Goal: Task Accomplishment & Management: Manage account settings

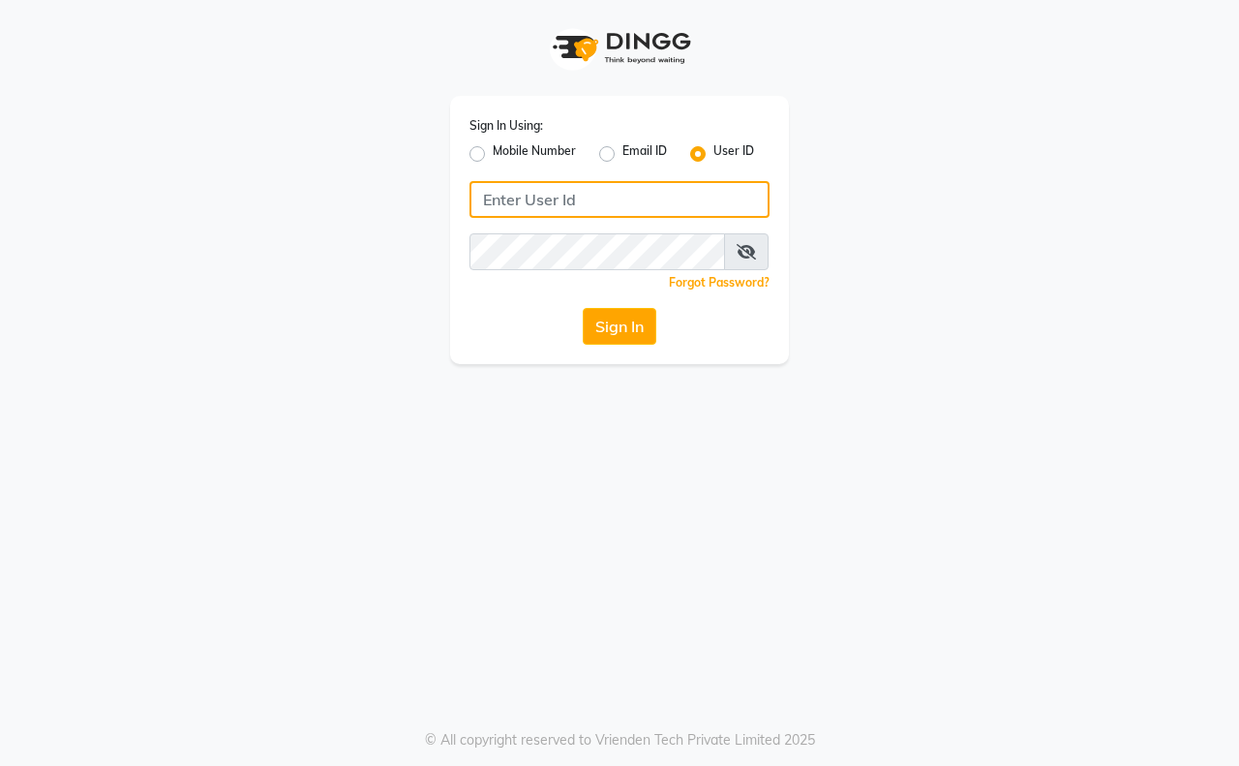
click at [644, 200] on input "Username" at bounding box center [619, 199] width 300 height 37
click at [525, 156] on label "Mobile Number" at bounding box center [534, 153] width 83 height 23
click at [505, 155] on input "Mobile Number" at bounding box center [499, 148] width 13 height 13
radio input "true"
radio input "false"
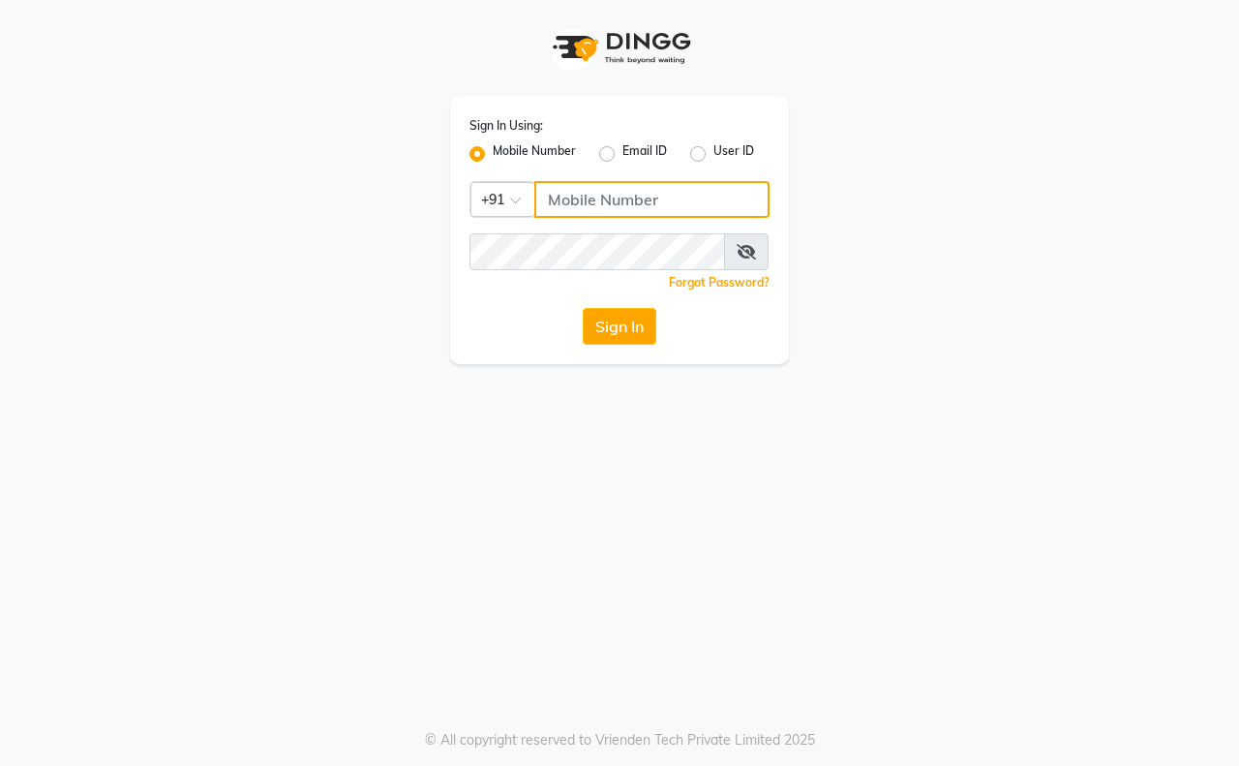
click at [571, 186] on input "Username" at bounding box center [651, 199] width 235 height 37
type input "9326379580"
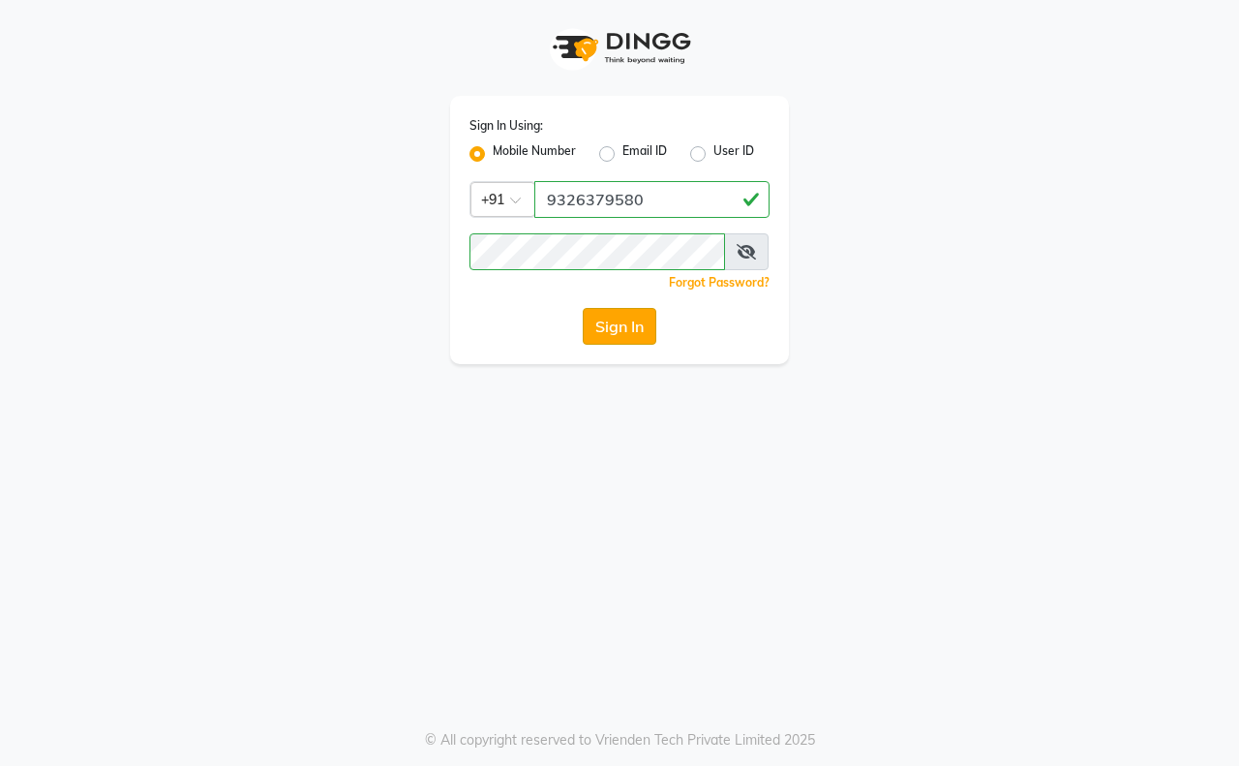
click at [627, 312] on button "Sign In" at bounding box center [620, 326] width 74 height 37
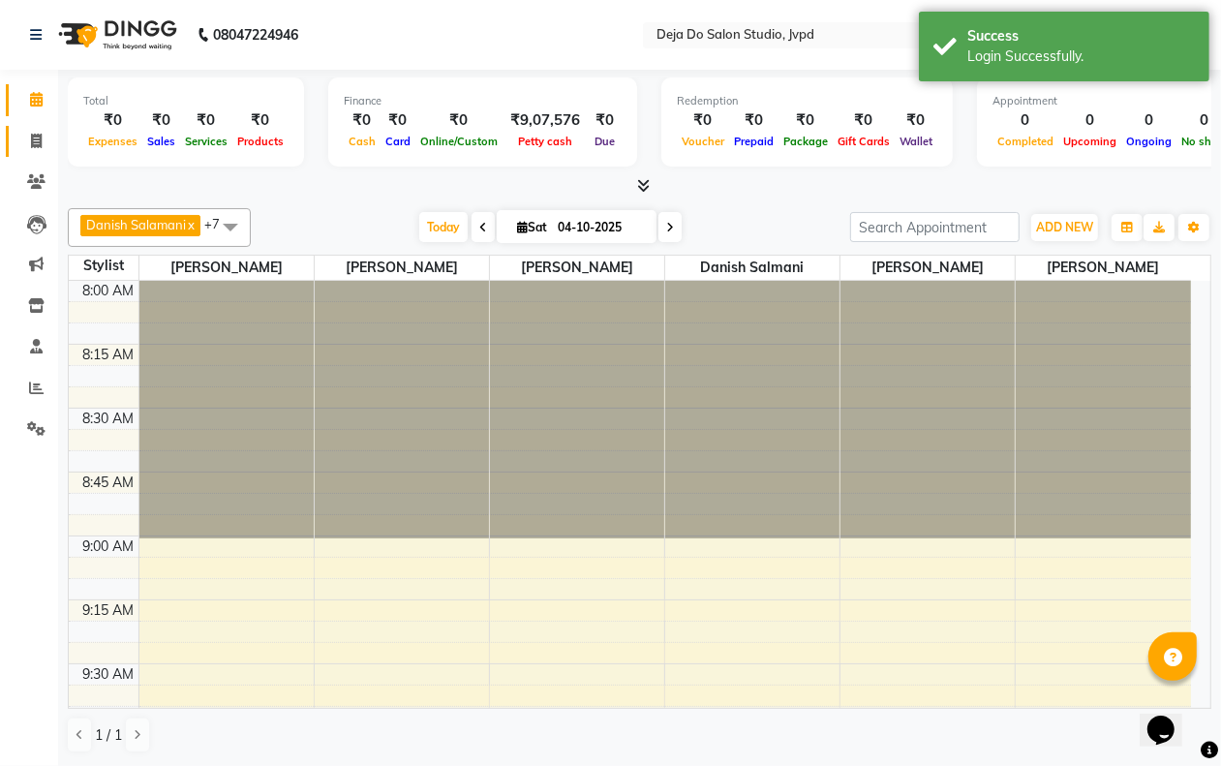
click at [35, 152] on link "Invoice" at bounding box center [29, 142] width 46 height 32
select select "7295"
select select "service"
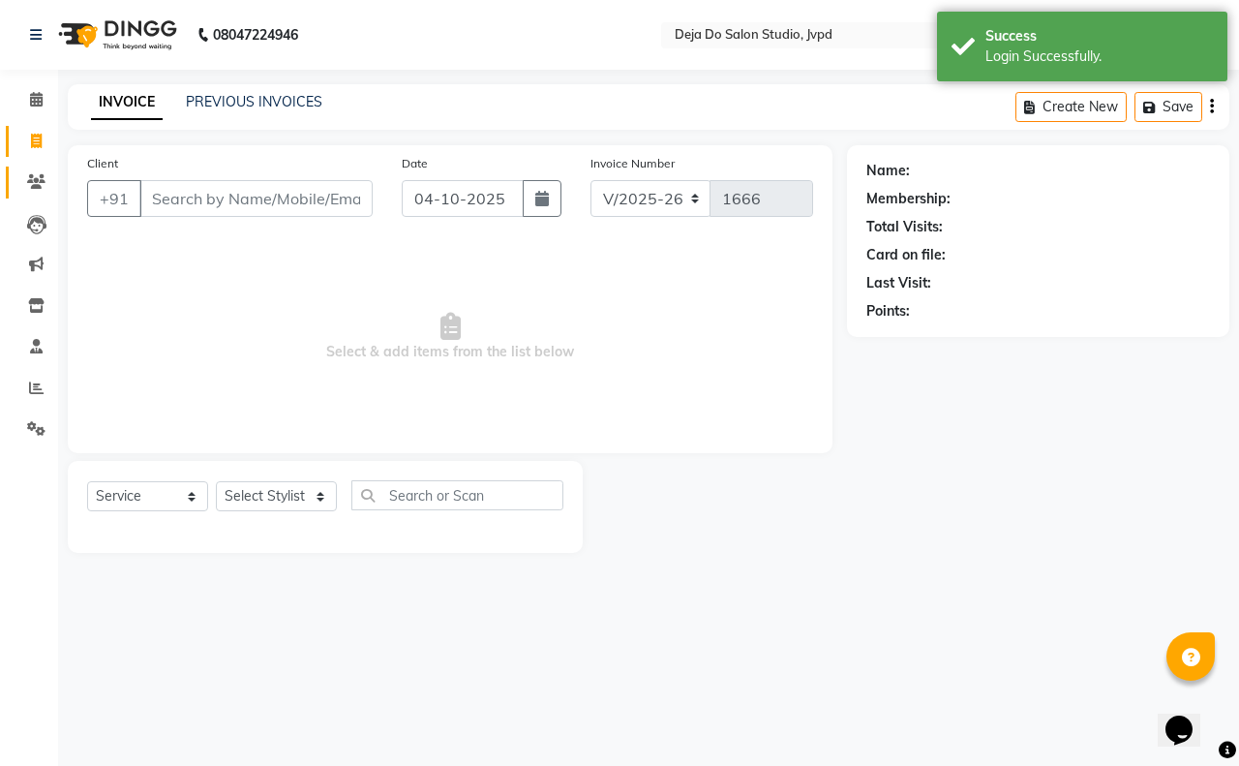
drag, startPoint x: 79, startPoint y: 165, endPoint x: 32, endPoint y: 175, distance: 48.6
click at [50, 172] on app-home "08047224946 Select Location × Deja Do Salon Studio, Jvpd Default Panel My Panel…" at bounding box center [619, 291] width 1239 height 582
click at [32, 175] on icon at bounding box center [36, 181] width 18 height 15
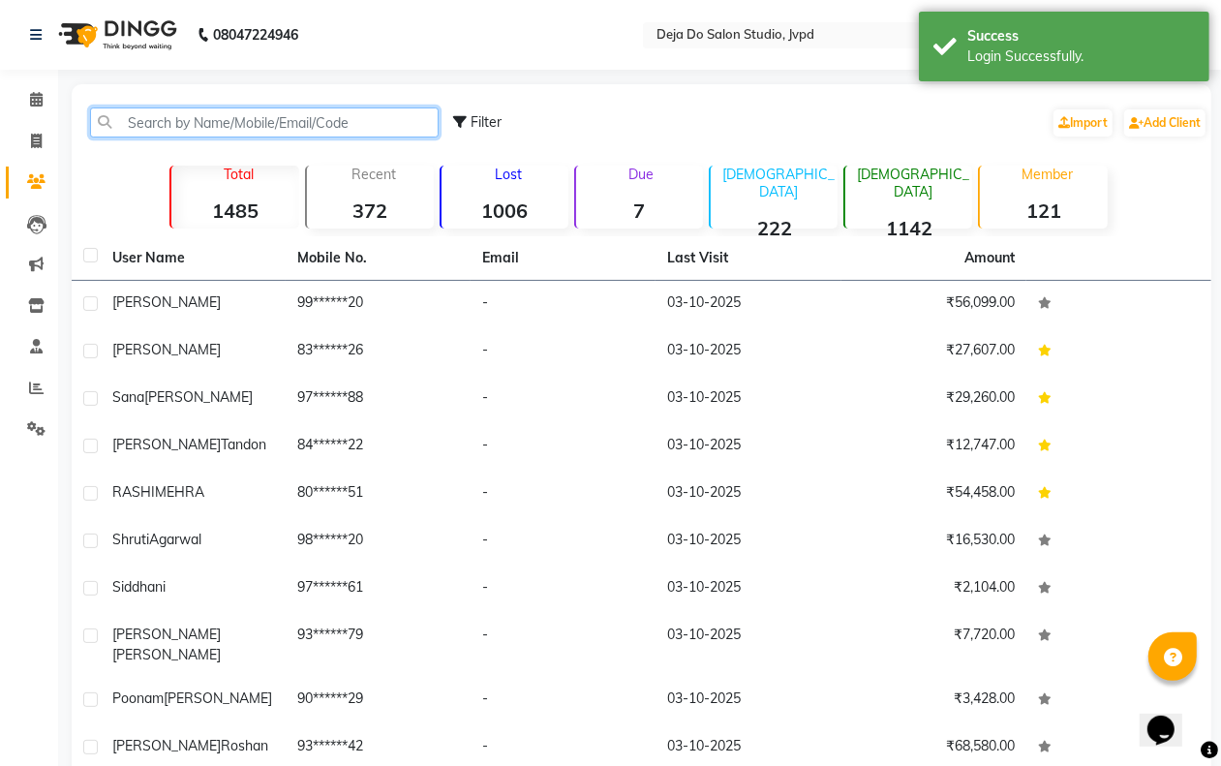
click at [162, 121] on input "text" at bounding box center [264, 122] width 348 height 30
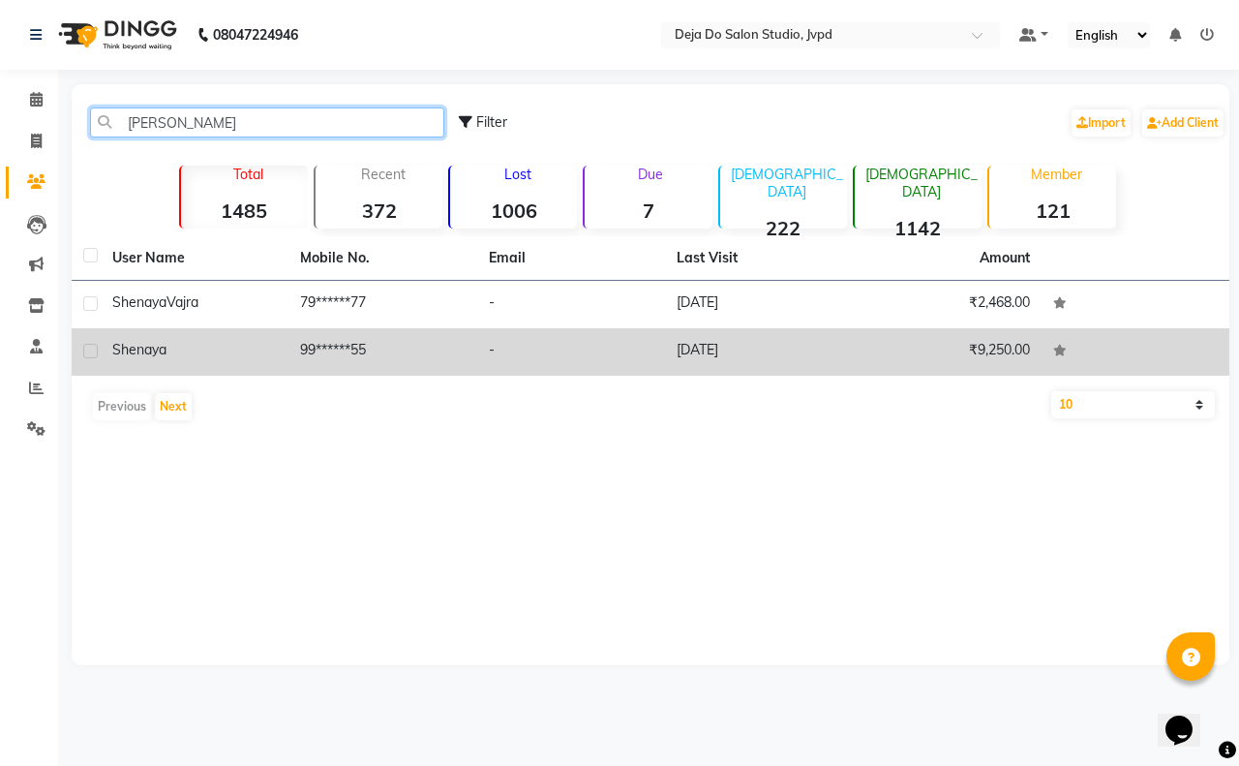
type input "[PERSON_NAME]"
click at [520, 349] on td "-" at bounding box center [571, 351] width 188 height 47
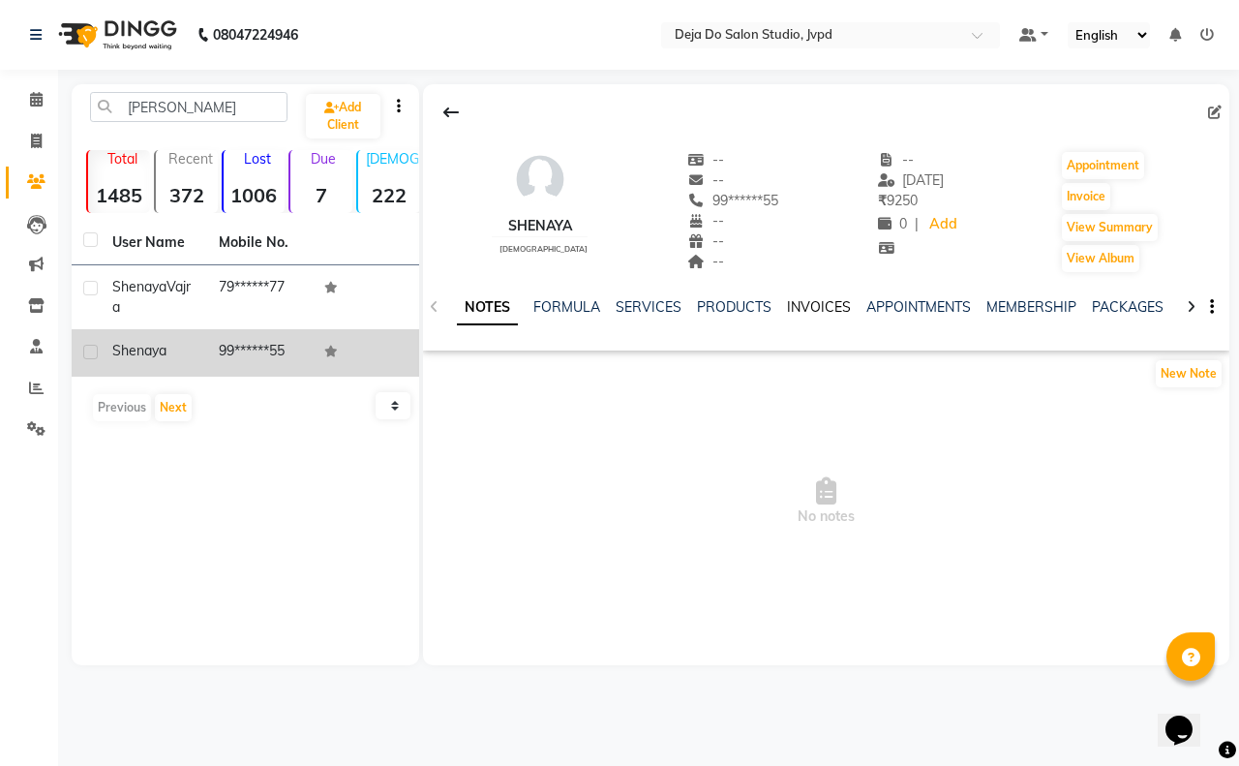
click at [803, 302] on link "INVOICES" at bounding box center [819, 306] width 64 height 17
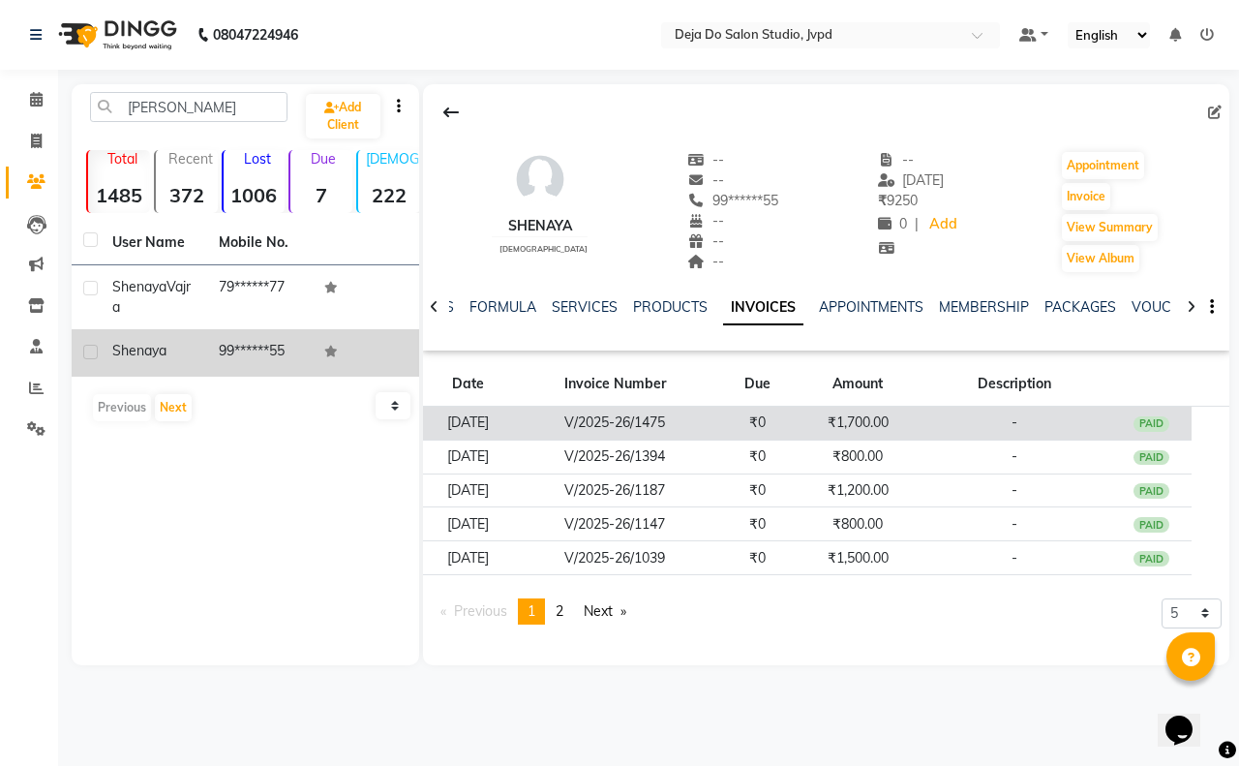
click at [844, 412] on td "₹1,700.00" at bounding box center [858, 424] width 120 height 34
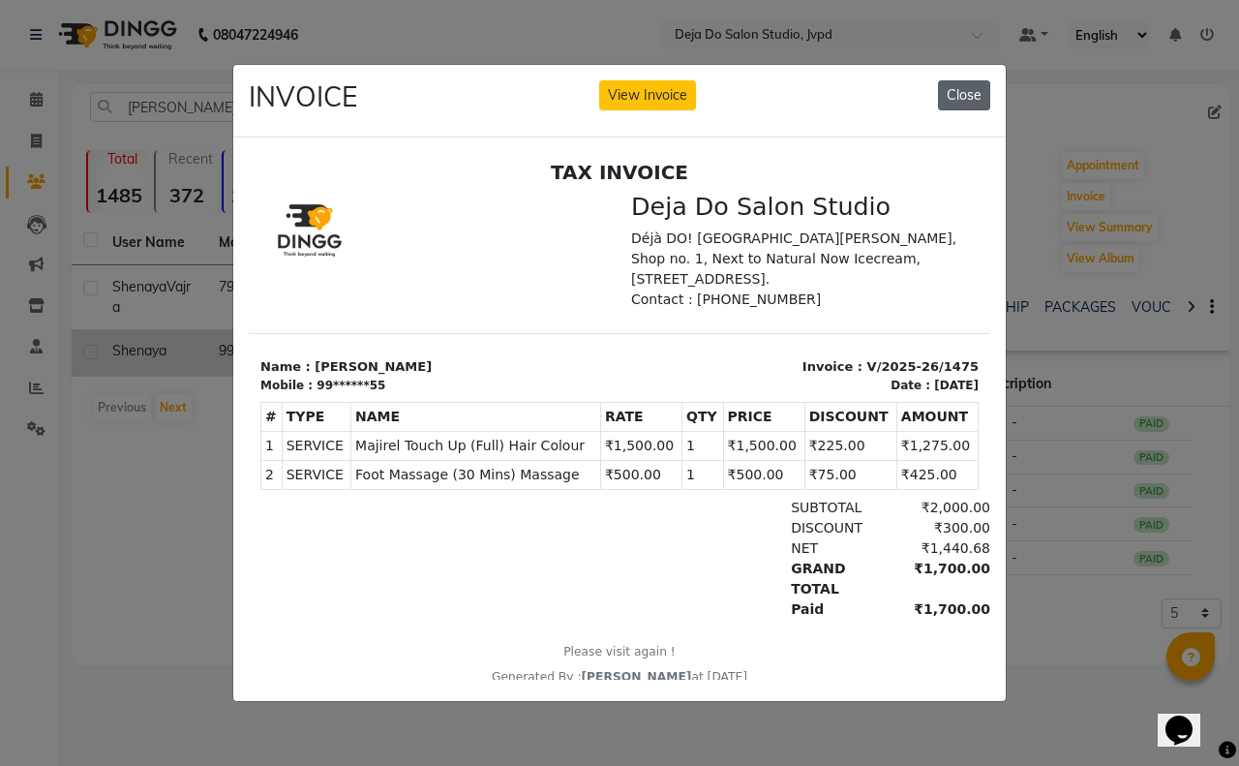
click at [946, 84] on button "Close" at bounding box center [964, 95] width 52 height 30
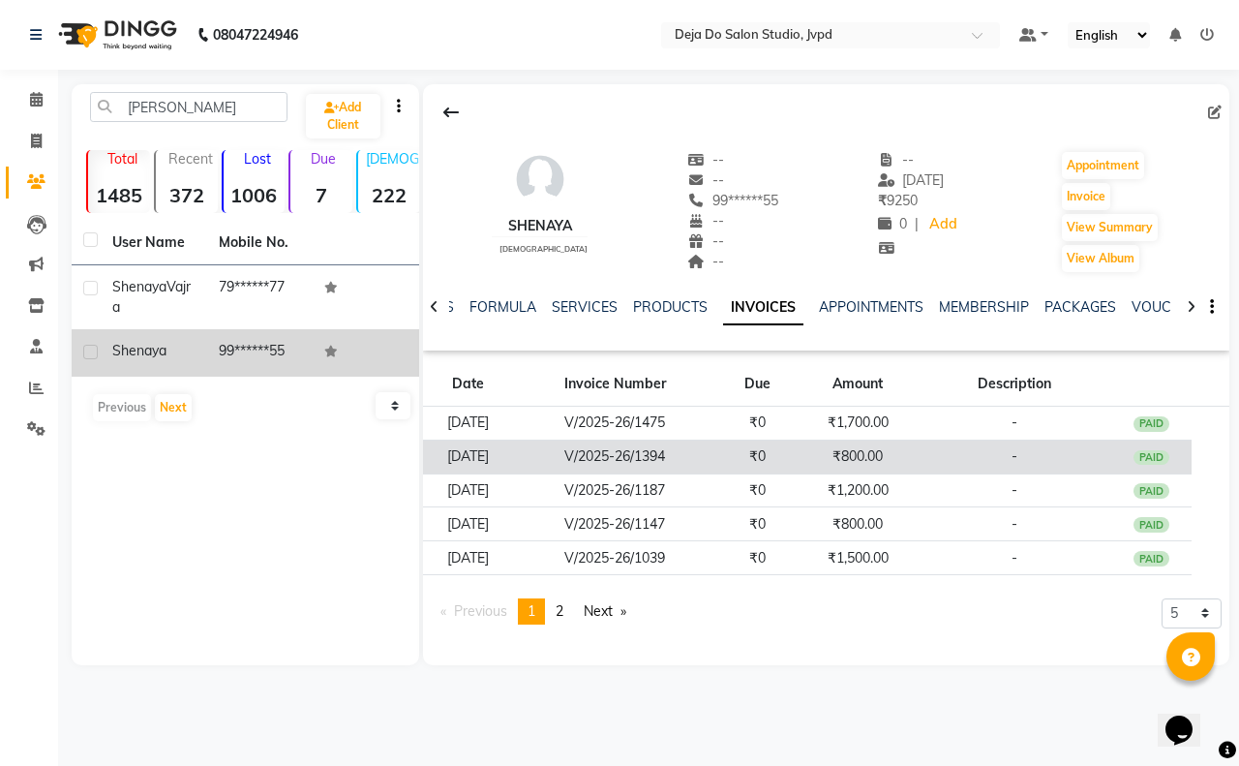
click at [918, 456] on td "₹800.00" at bounding box center [858, 456] width 120 height 34
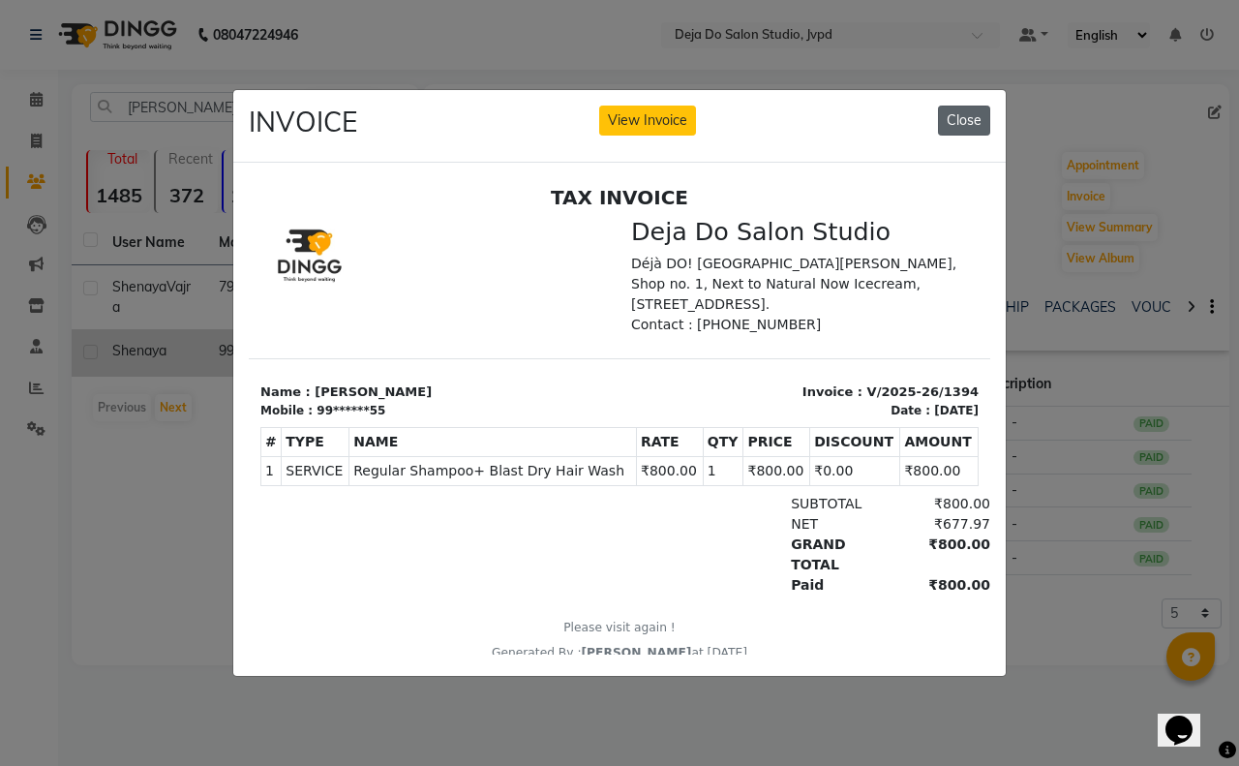
click at [969, 109] on button "Close" at bounding box center [964, 121] width 52 height 30
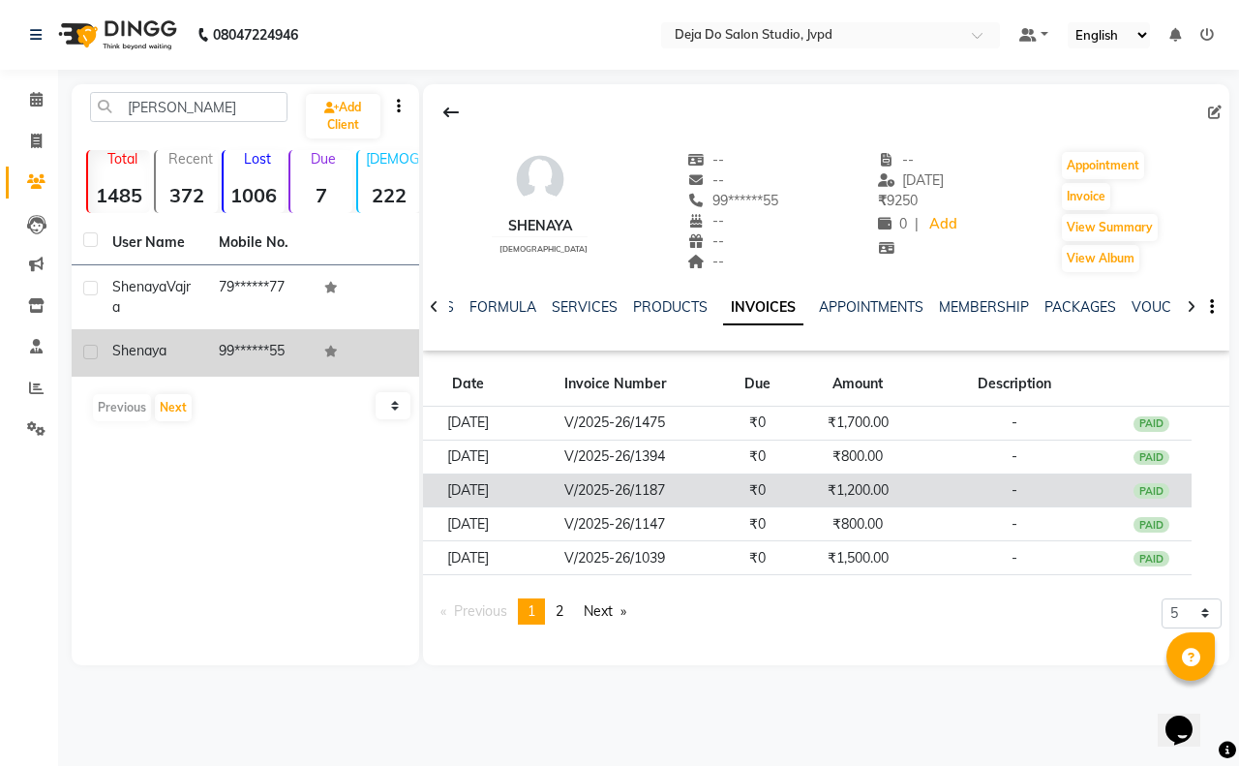
click at [940, 495] on td "-" at bounding box center [1015, 490] width 194 height 34
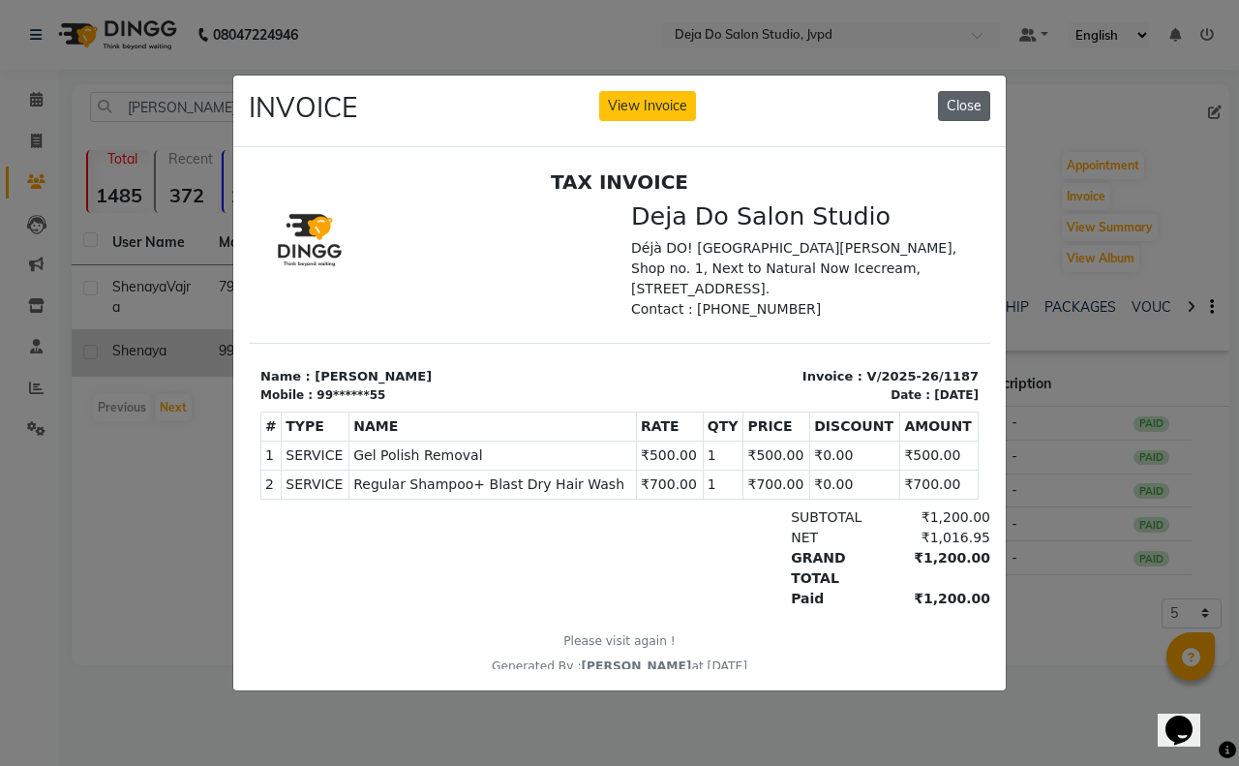
click at [958, 91] on button "Close" at bounding box center [964, 106] width 52 height 30
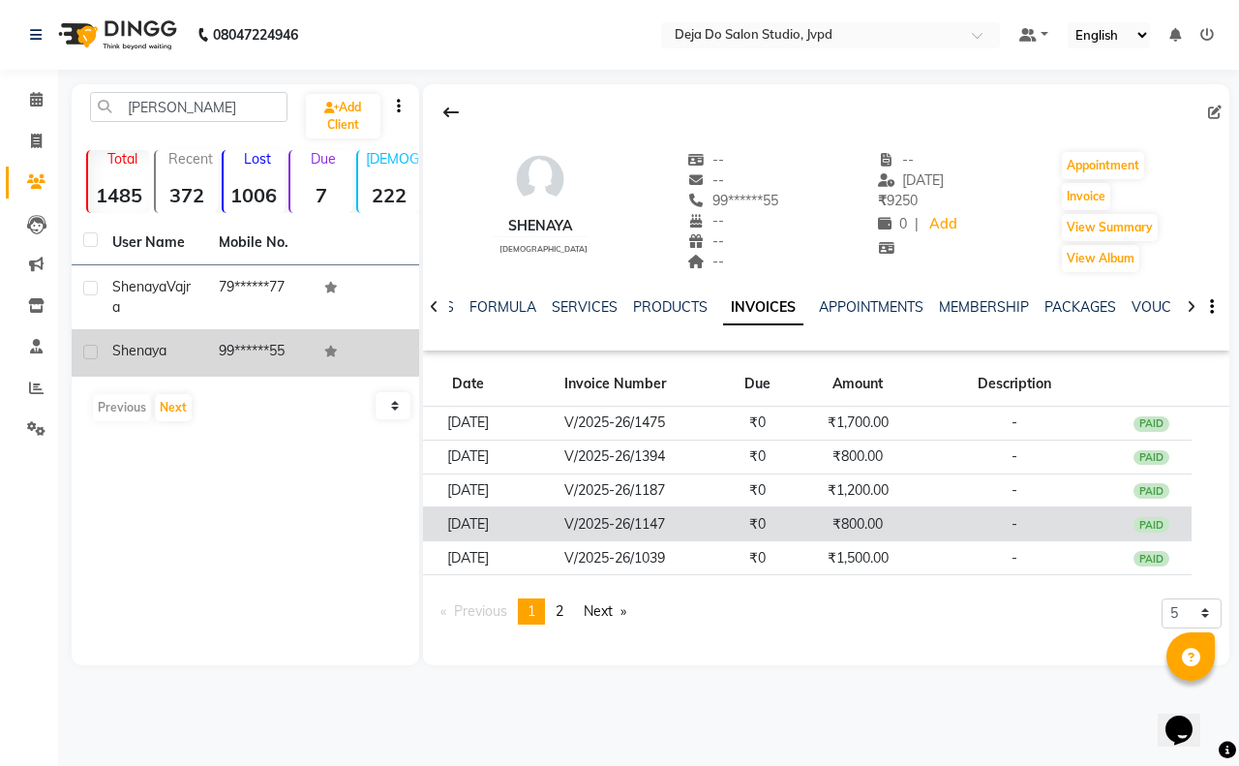
click at [961, 526] on td "-" at bounding box center [1015, 524] width 194 height 34
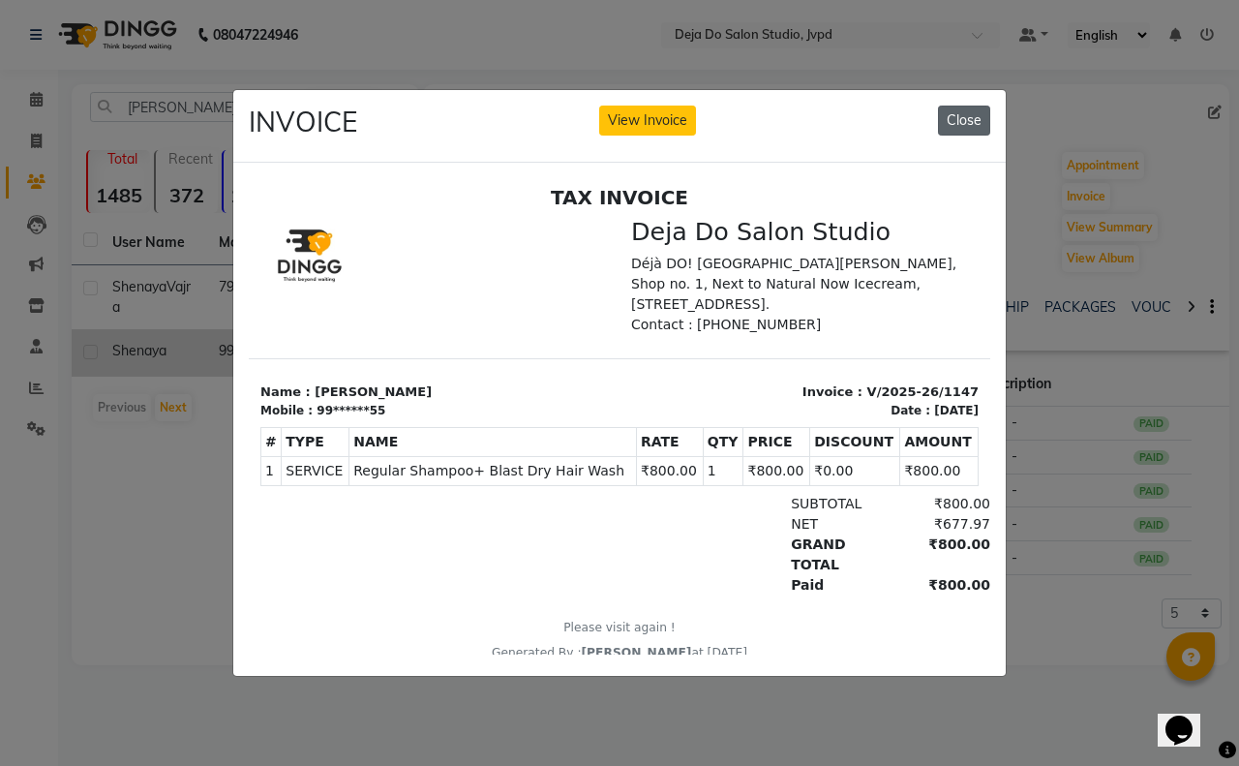
click at [989, 109] on button "Close" at bounding box center [964, 121] width 52 height 30
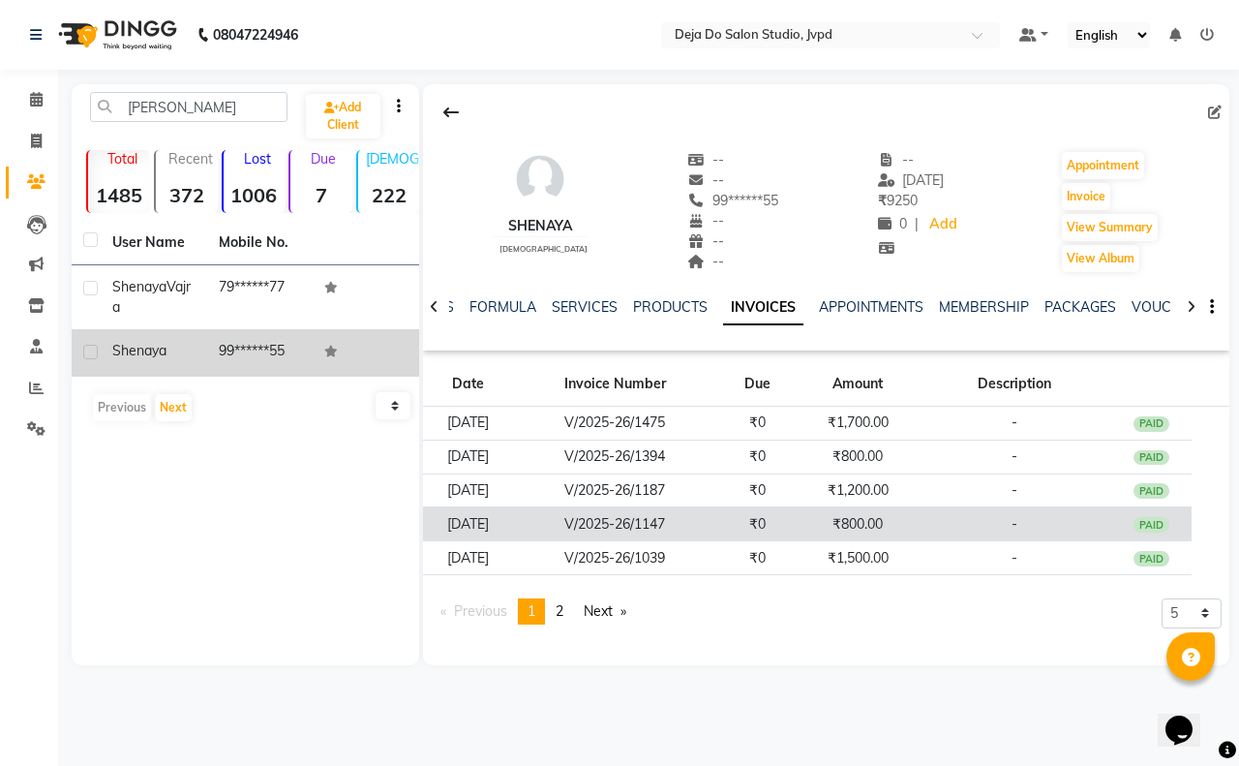
click at [889, 518] on td "₹800.00" at bounding box center [858, 524] width 120 height 34
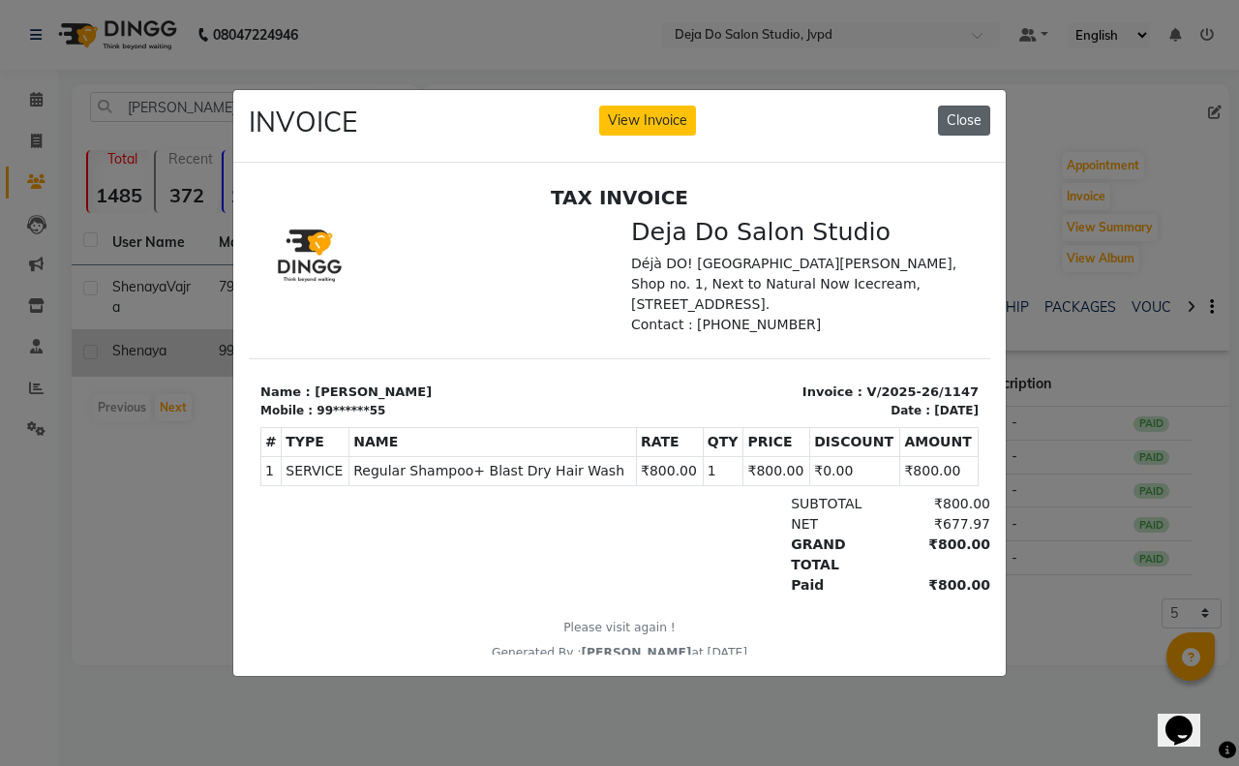
click at [961, 106] on button "Close" at bounding box center [964, 121] width 52 height 30
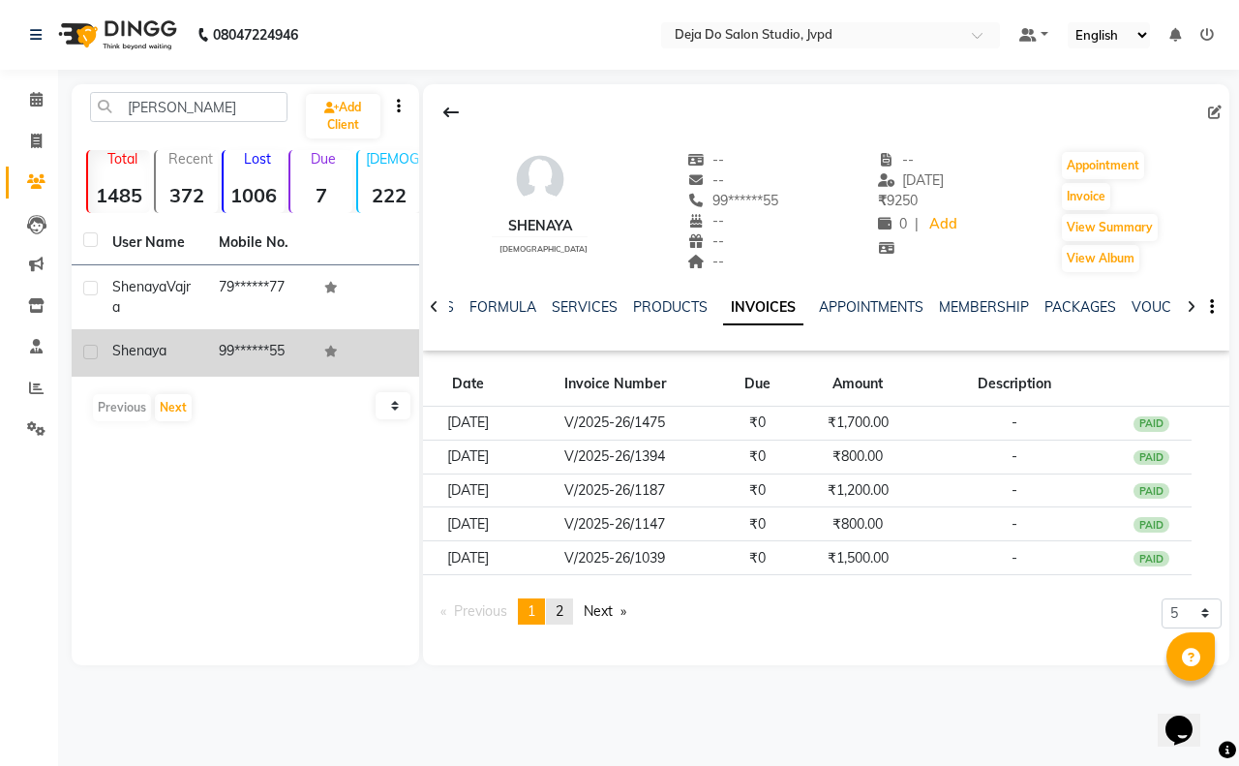
click at [572, 610] on link "page 2" at bounding box center [559, 611] width 27 height 26
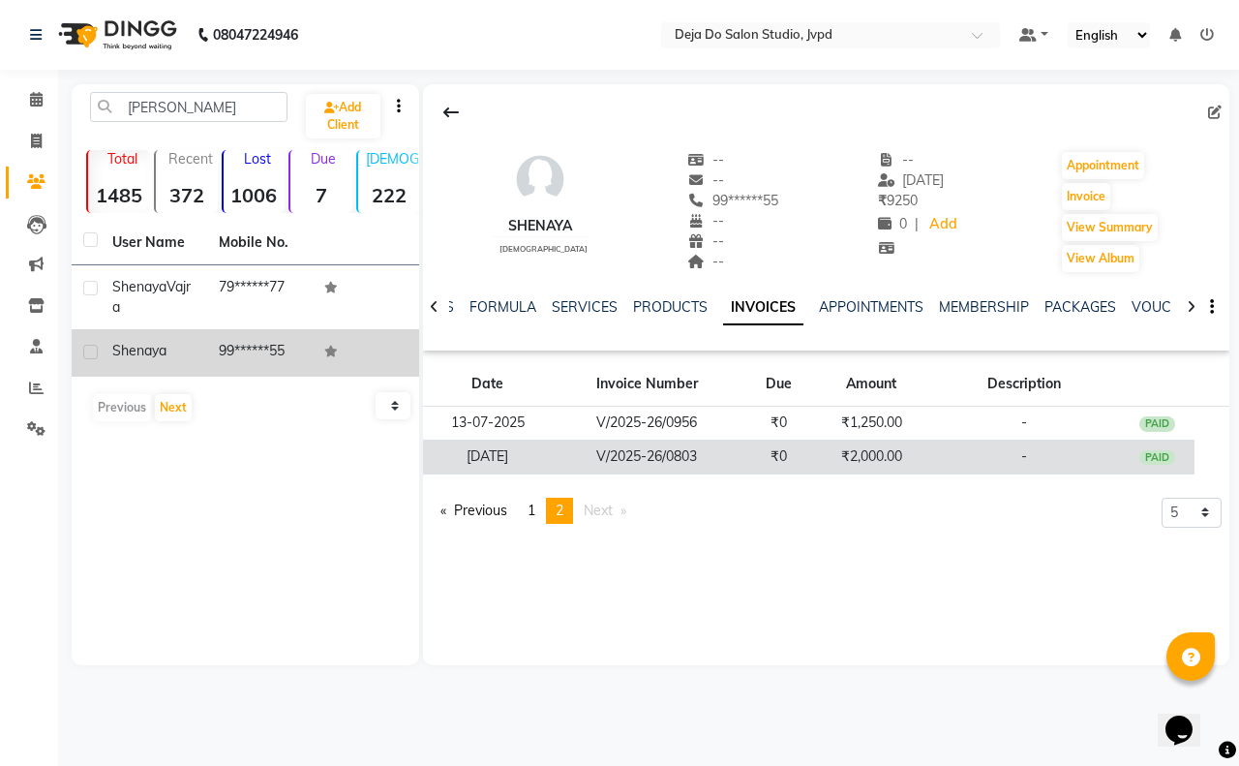
click at [937, 469] on td "-" at bounding box center [1024, 456] width 194 height 34
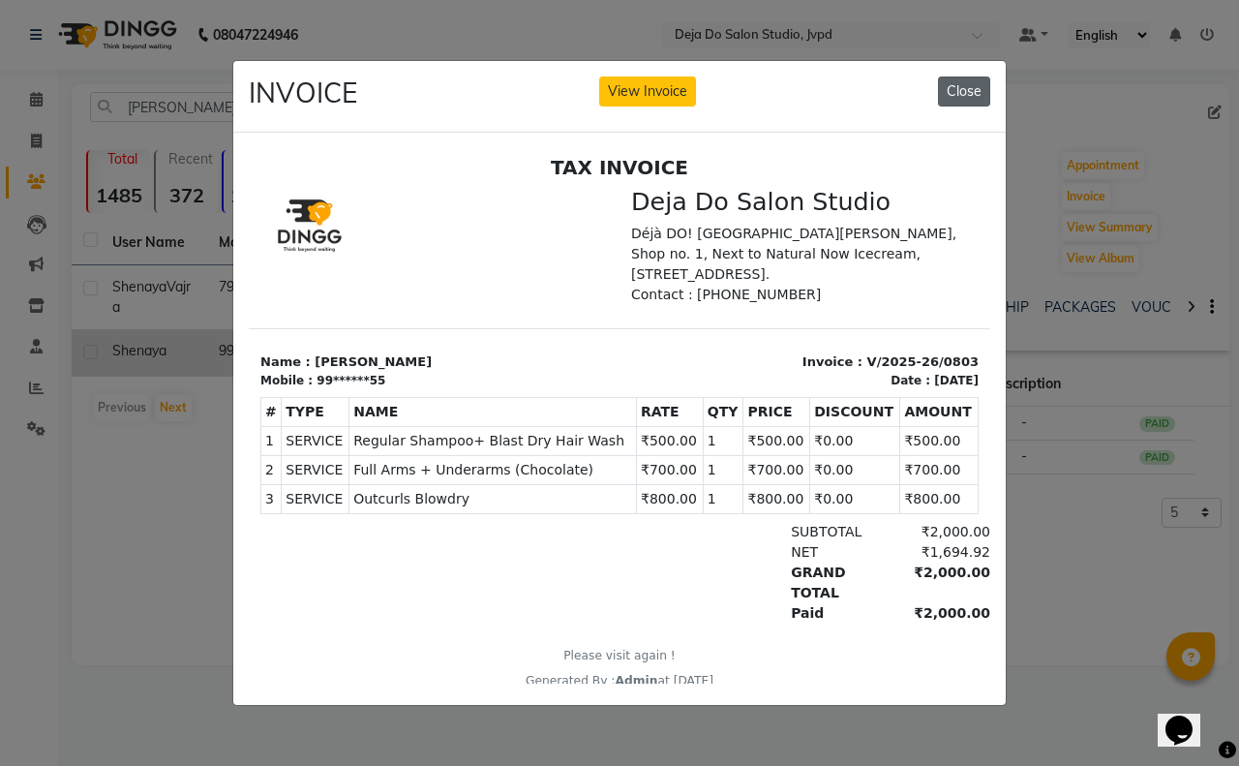
click at [955, 76] on button "Close" at bounding box center [964, 91] width 52 height 30
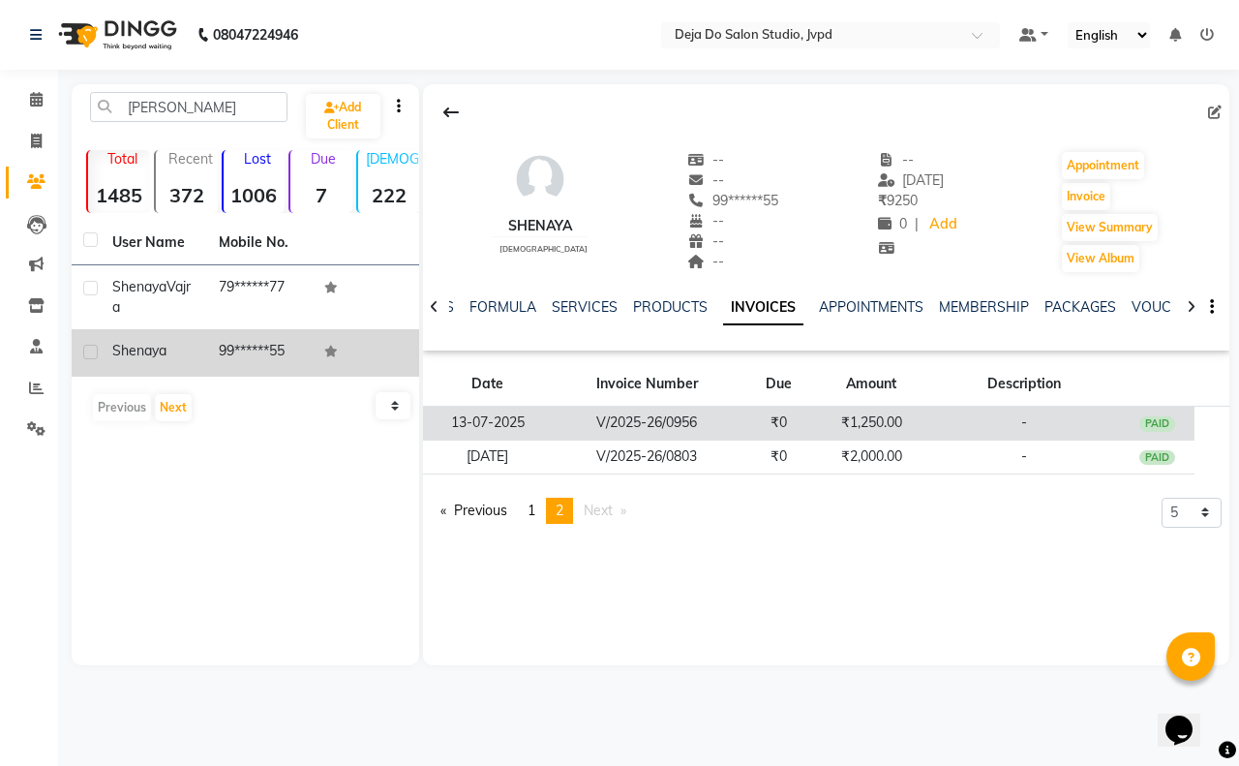
click at [931, 419] on td "-" at bounding box center [1024, 424] width 194 height 34
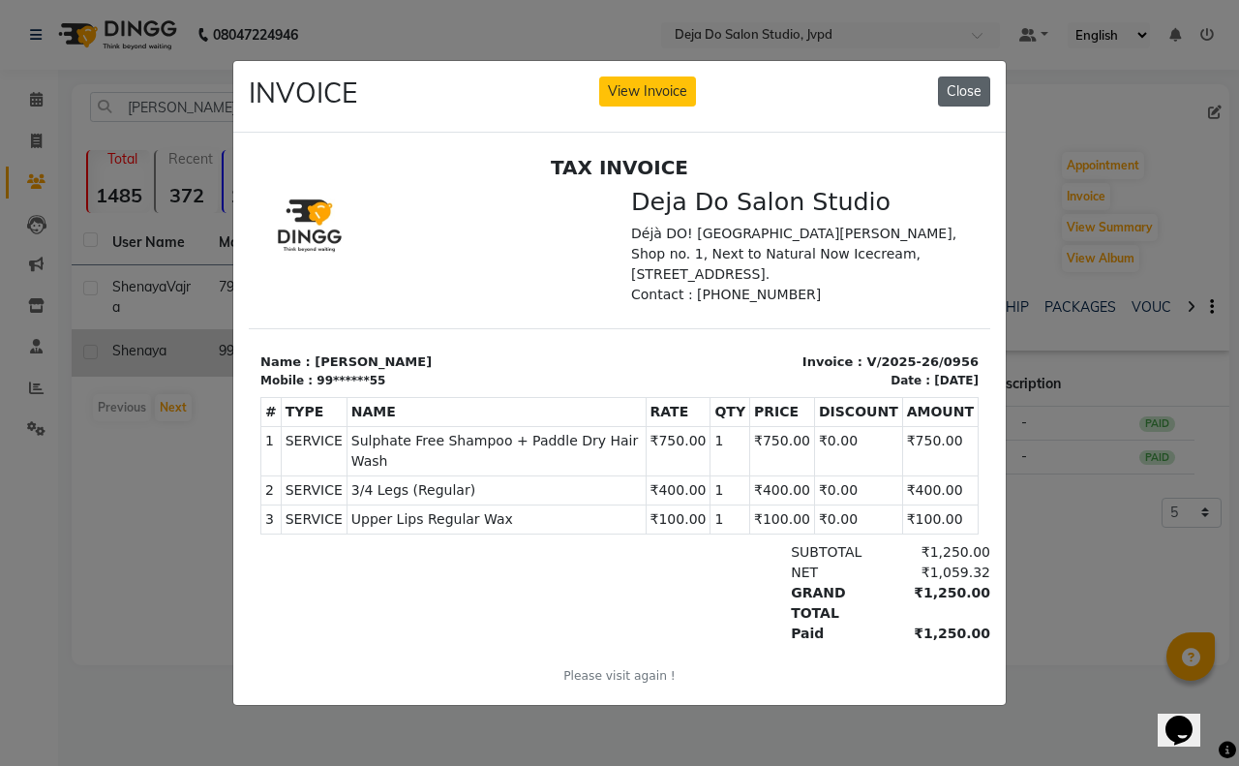
click at [949, 84] on button "Close" at bounding box center [964, 91] width 52 height 30
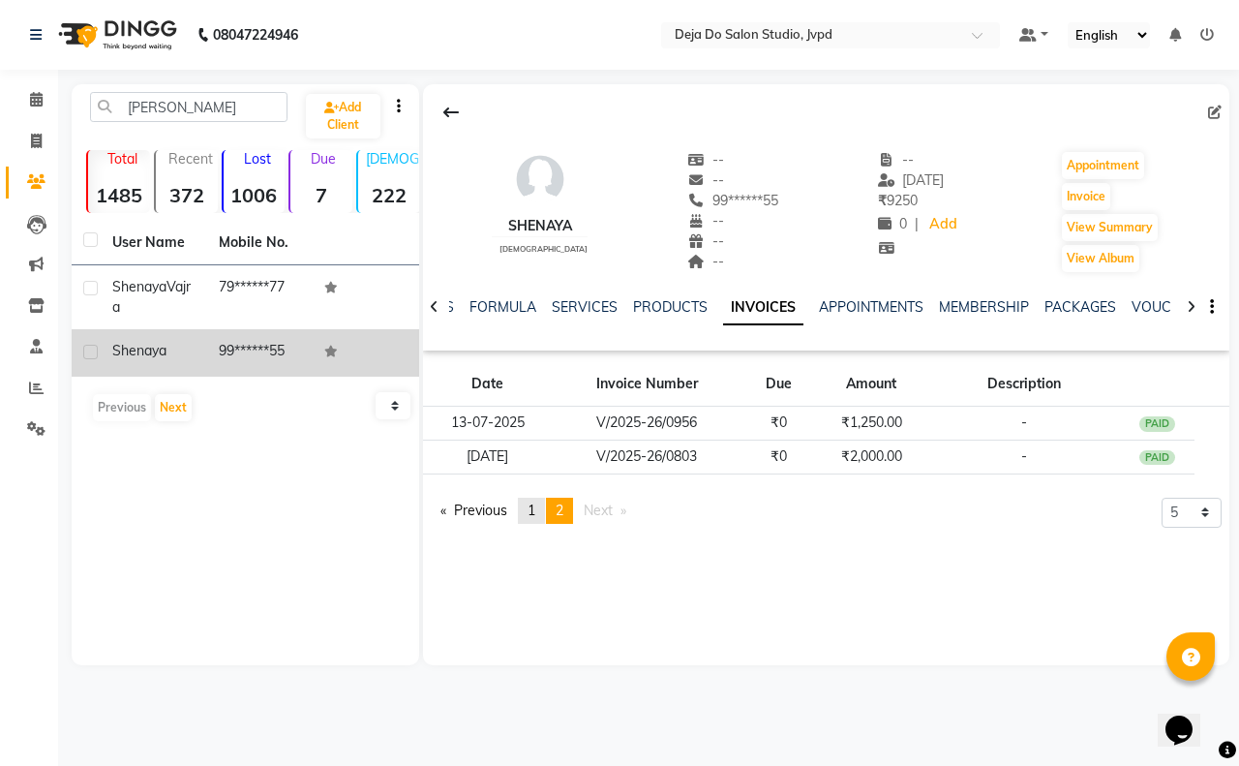
click at [528, 511] on link "page 1" at bounding box center [531, 511] width 27 height 26
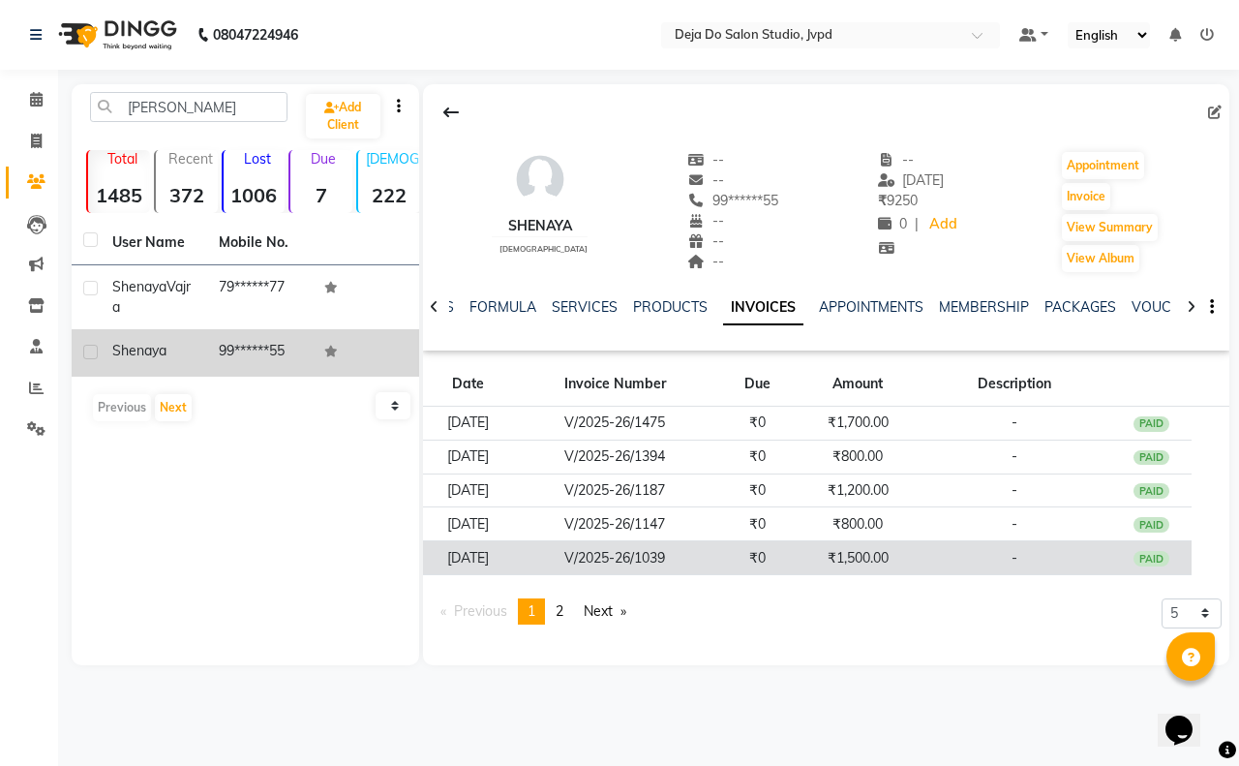
click at [862, 543] on tbody "[DATE] V/2025-26/1475 ₹0 ₹1,700.00 - PAID [DATE] V/2025-26/1394 ₹0 ₹800.00 - PA…" at bounding box center [826, 491] width 806 height 168
click at [874, 553] on td "₹1,500.00" at bounding box center [858, 558] width 120 height 34
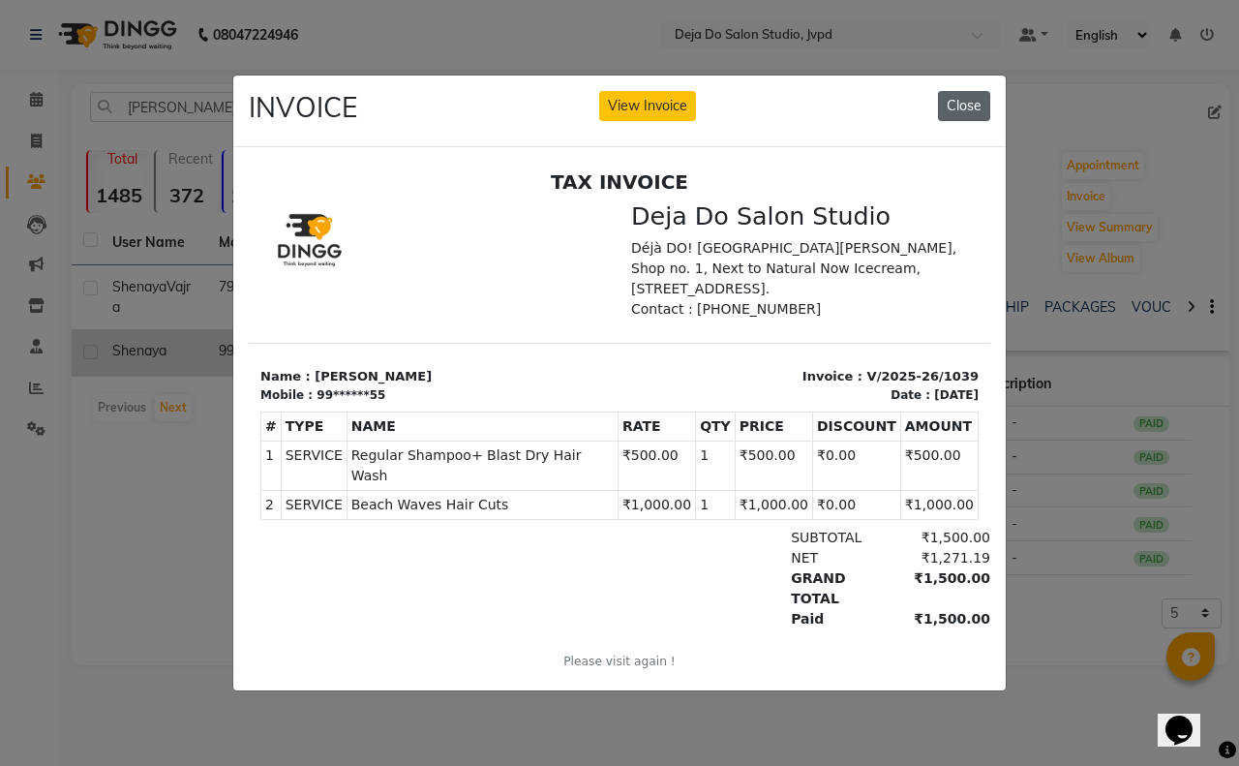
click at [961, 102] on button "Close" at bounding box center [964, 106] width 52 height 30
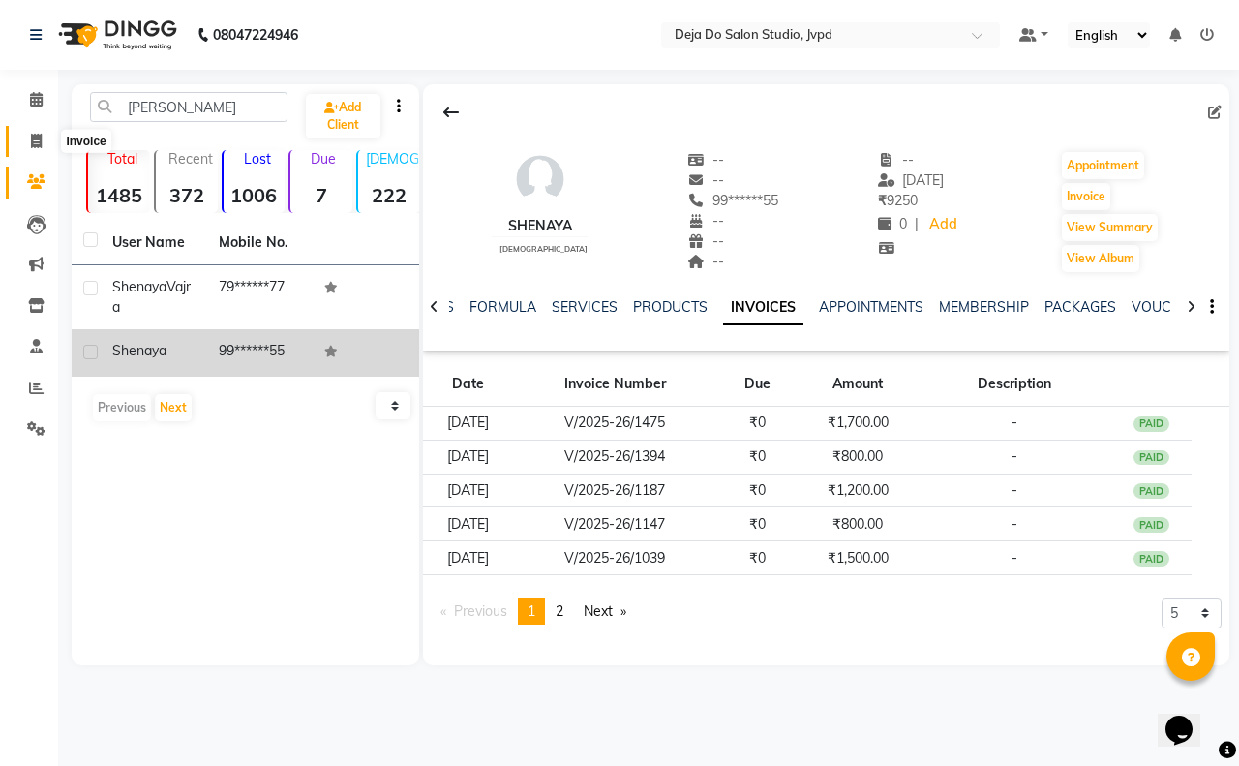
click at [27, 136] on span at bounding box center [36, 142] width 34 height 22
select select "service"
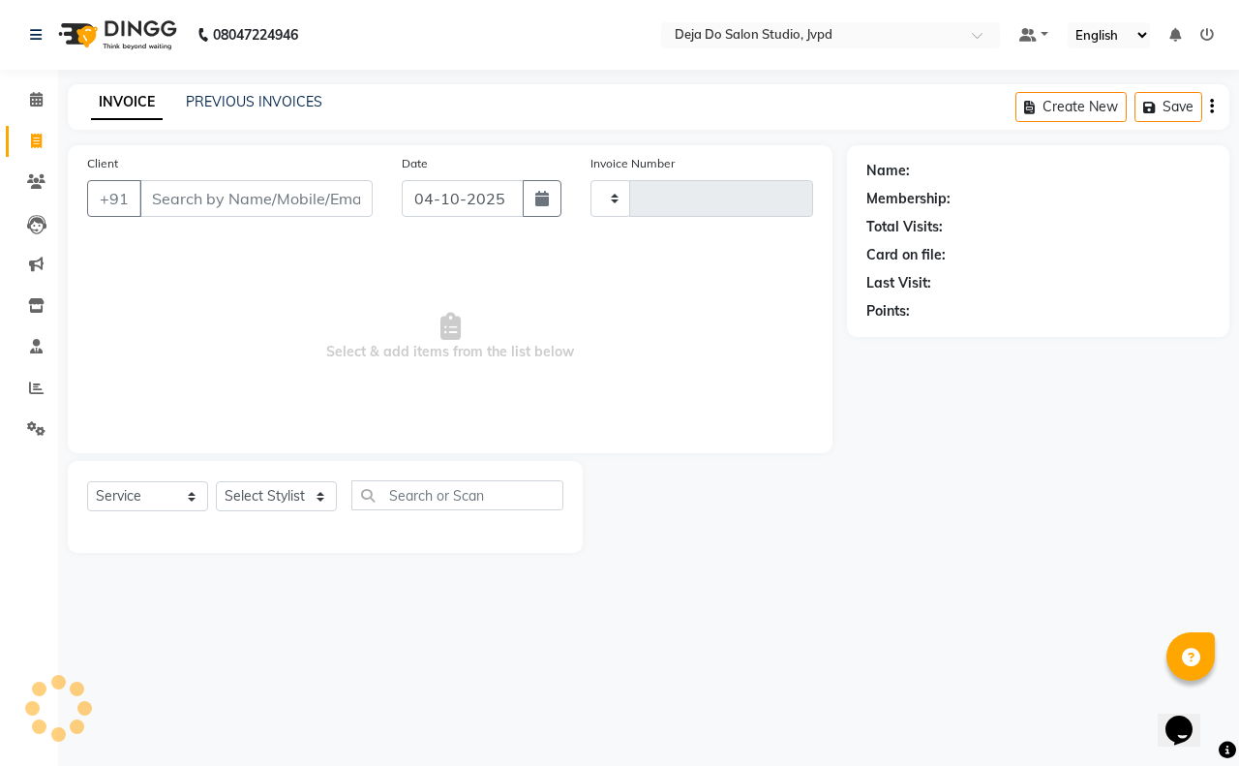
type input "1666"
select select "7295"
click at [30, 172] on span at bounding box center [36, 182] width 34 height 22
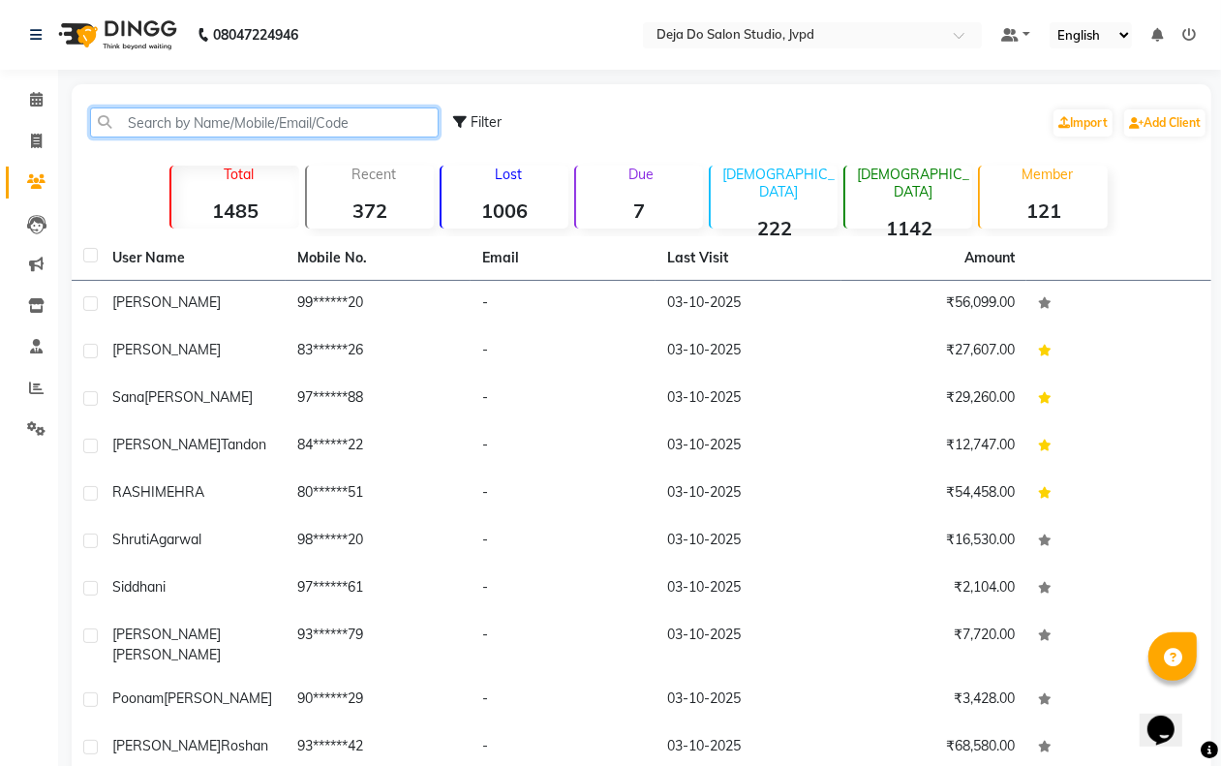
click at [210, 111] on input "text" at bounding box center [264, 122] width 348 height 30
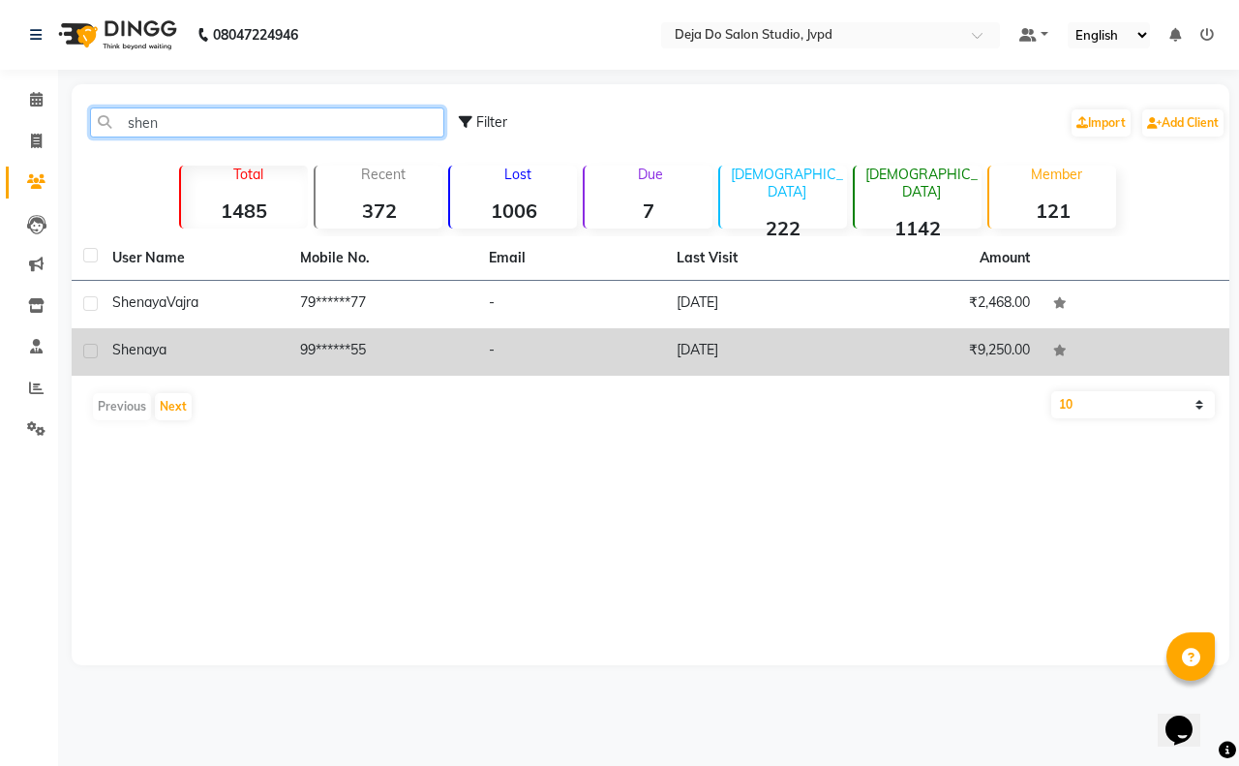
type input "shen"
click at [547, 331] on td "-" at bounding box center [571, 351] width 188 height 47
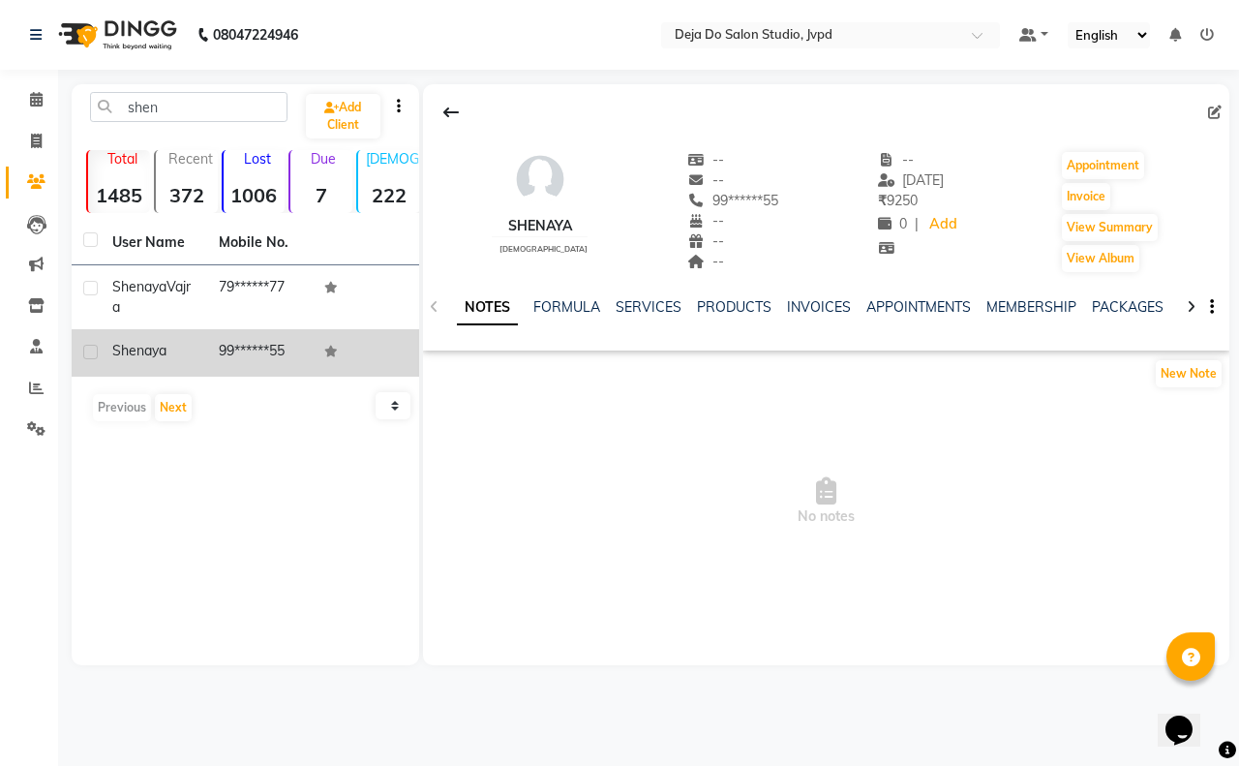
click at [820, 297] on div "INVOICES" at bounding box center [819, 307] width 64 height 20
click at [816, 305] on link "INVOICES" at bounding box center [819, 306] width 64 height 17
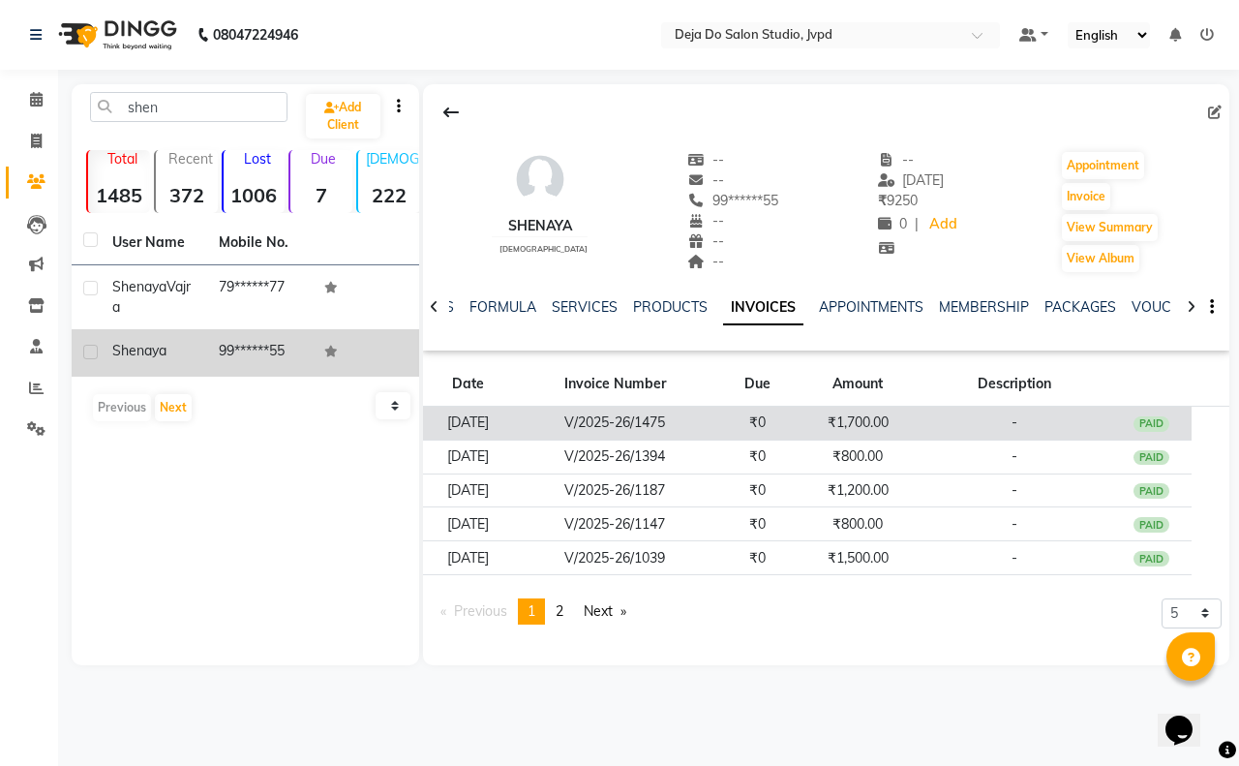
click at [867, 421] on td "₹1,700.00" at bounding box center [858, 424] width 120 height 34
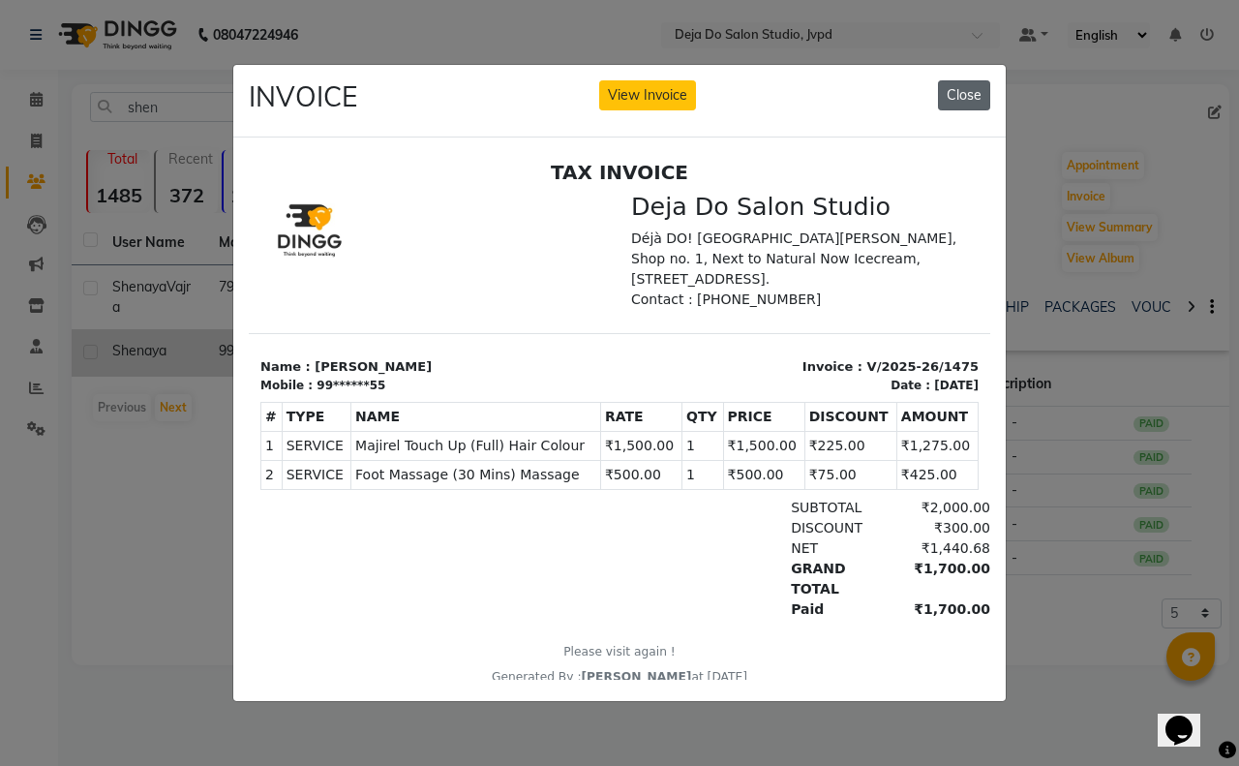
click at [987, 90] on button "Close" at bounding box center [964, 95] width 52 height 30
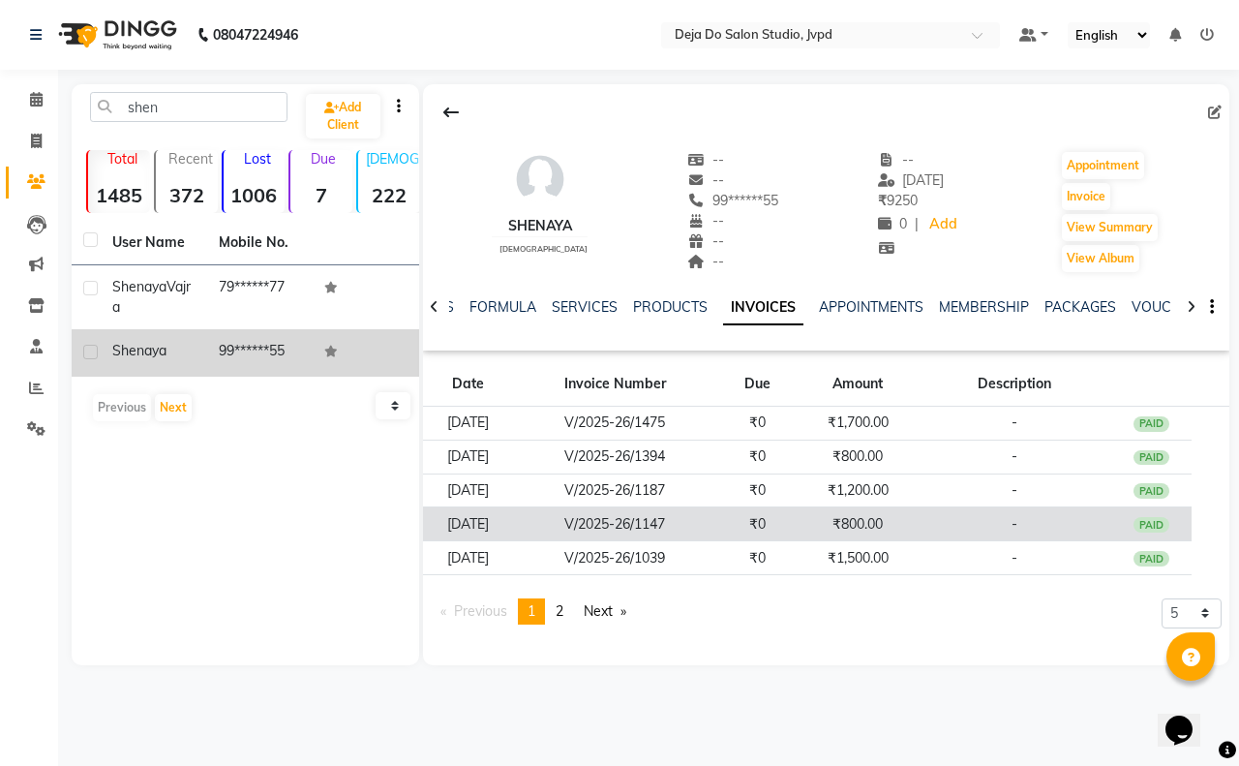
click at [876, 507] on td "₹800.00" at bounding box center [858, 524] width 120 height 34
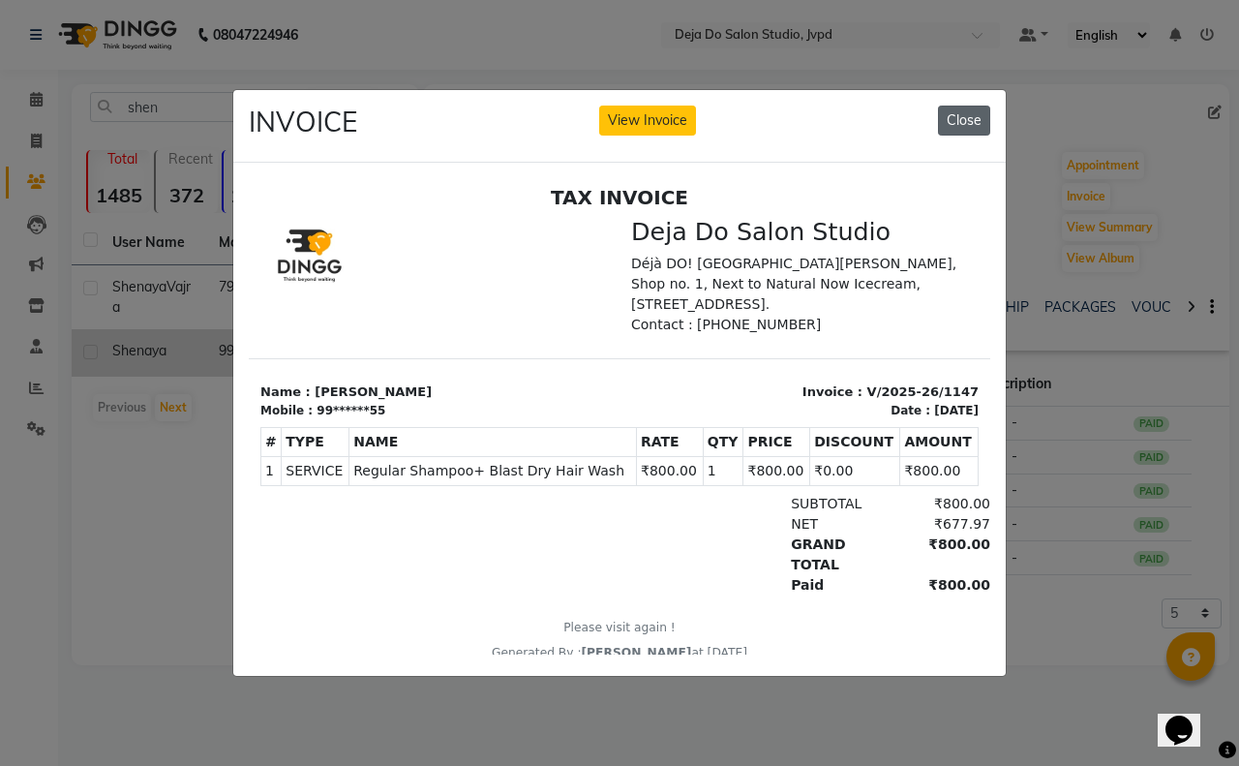
click at [964, 118] on button "Close" at bounding box center [964, 121] width 52 height 30
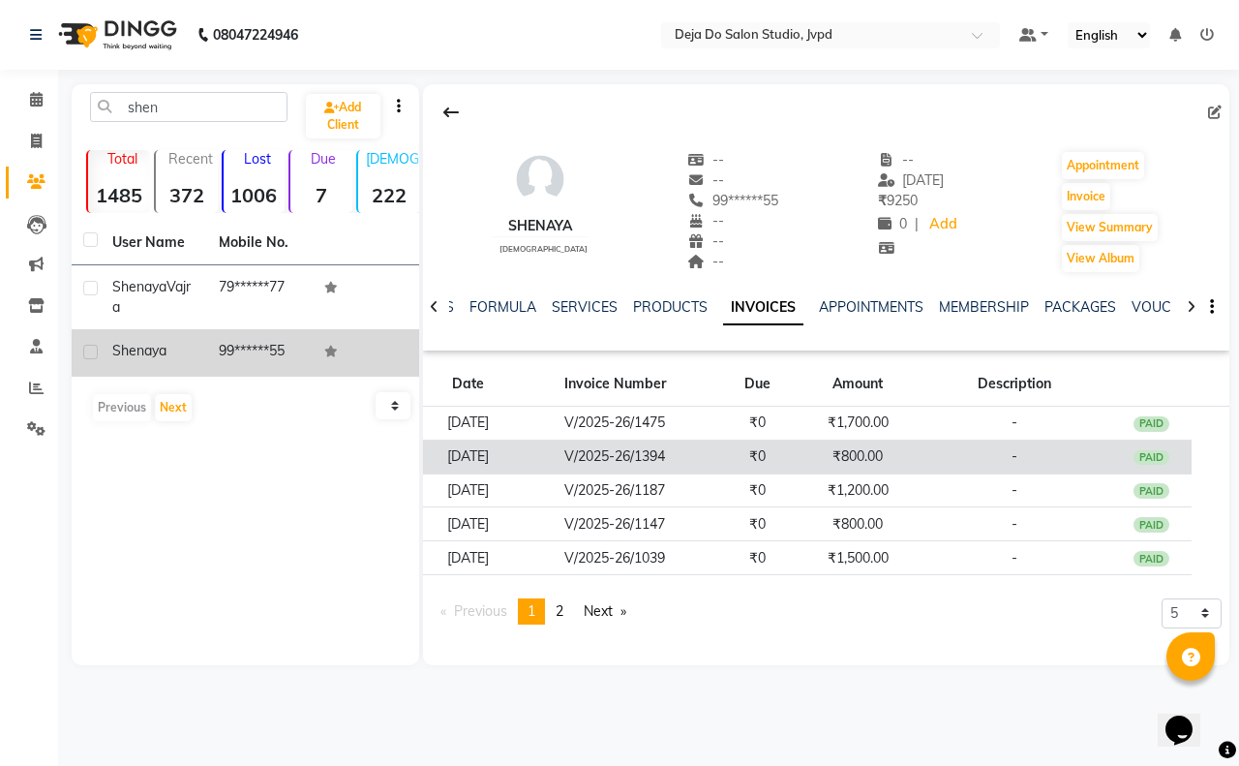
click at [934, 461] on td "-" at bounding box center [1015, 456] width 194 height 34
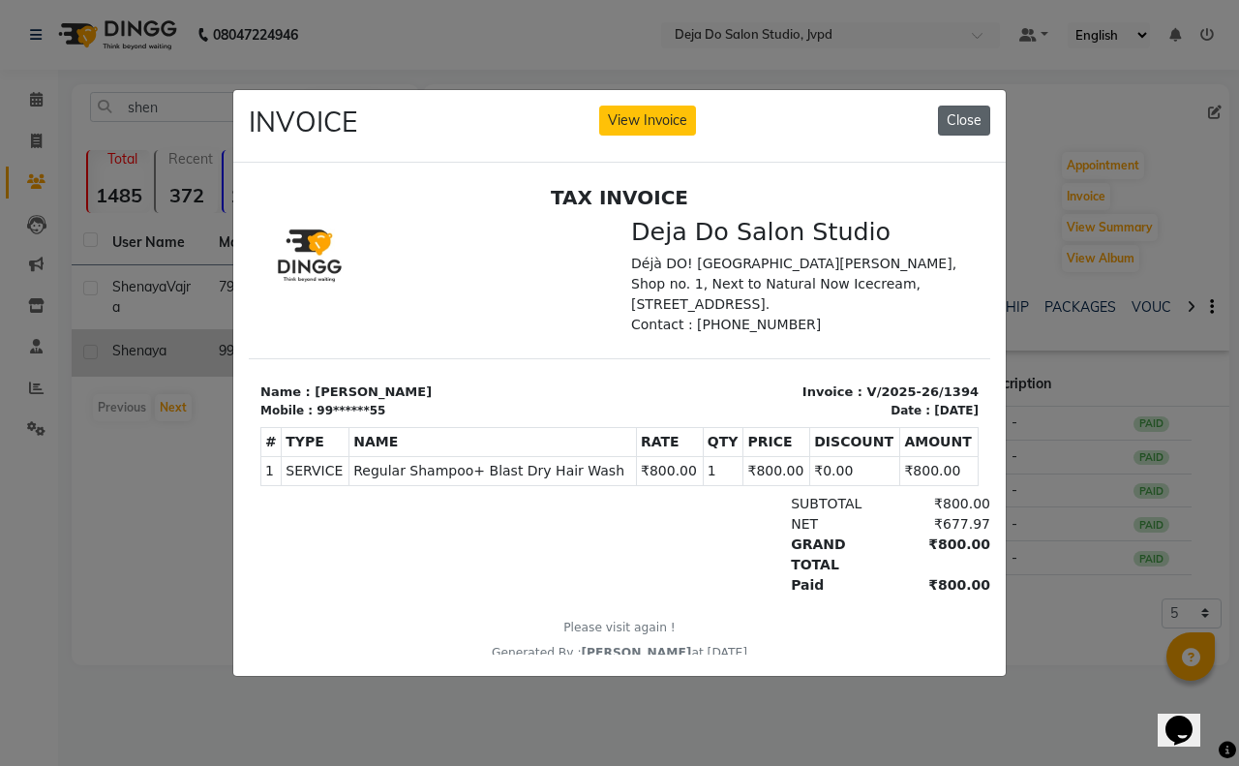
click at [966, 117] on button "Close" at bounding box center [964, 121] width 52 height 30
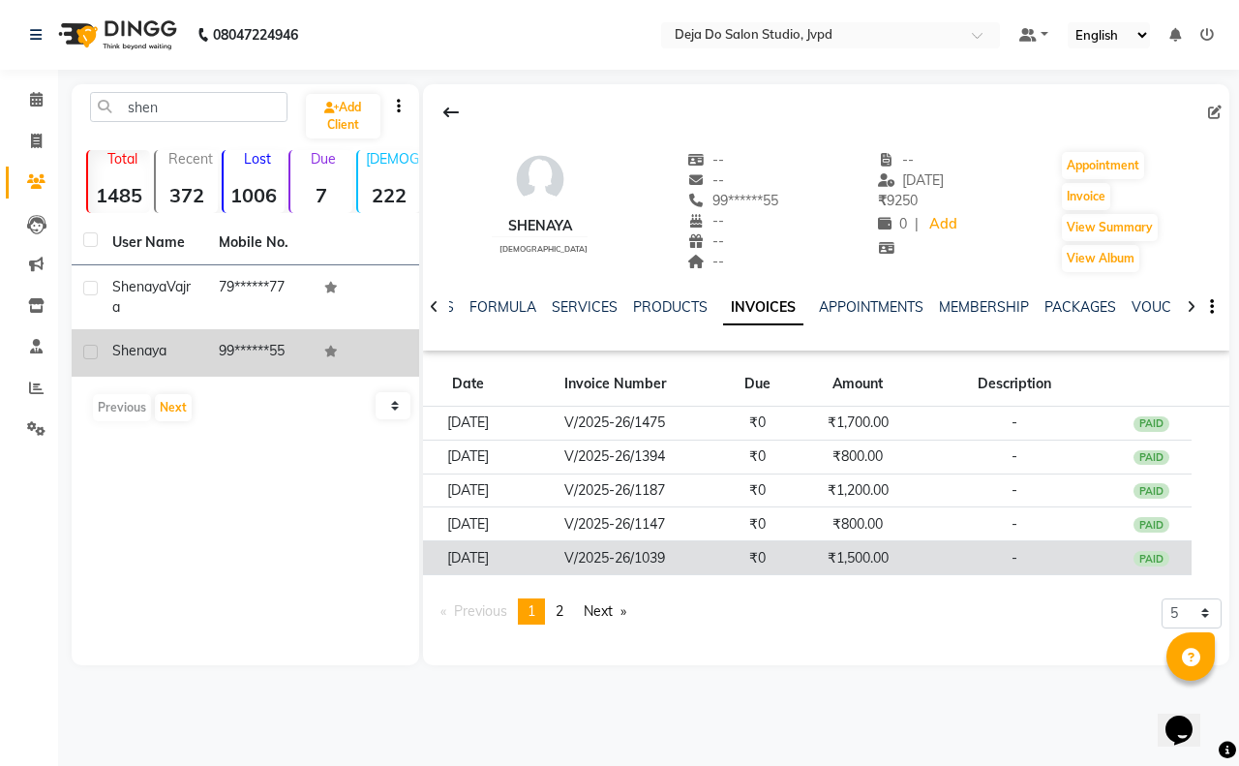
click at [942, 550] on td "-" at bounding box center [1015, 558] width 194 height 34
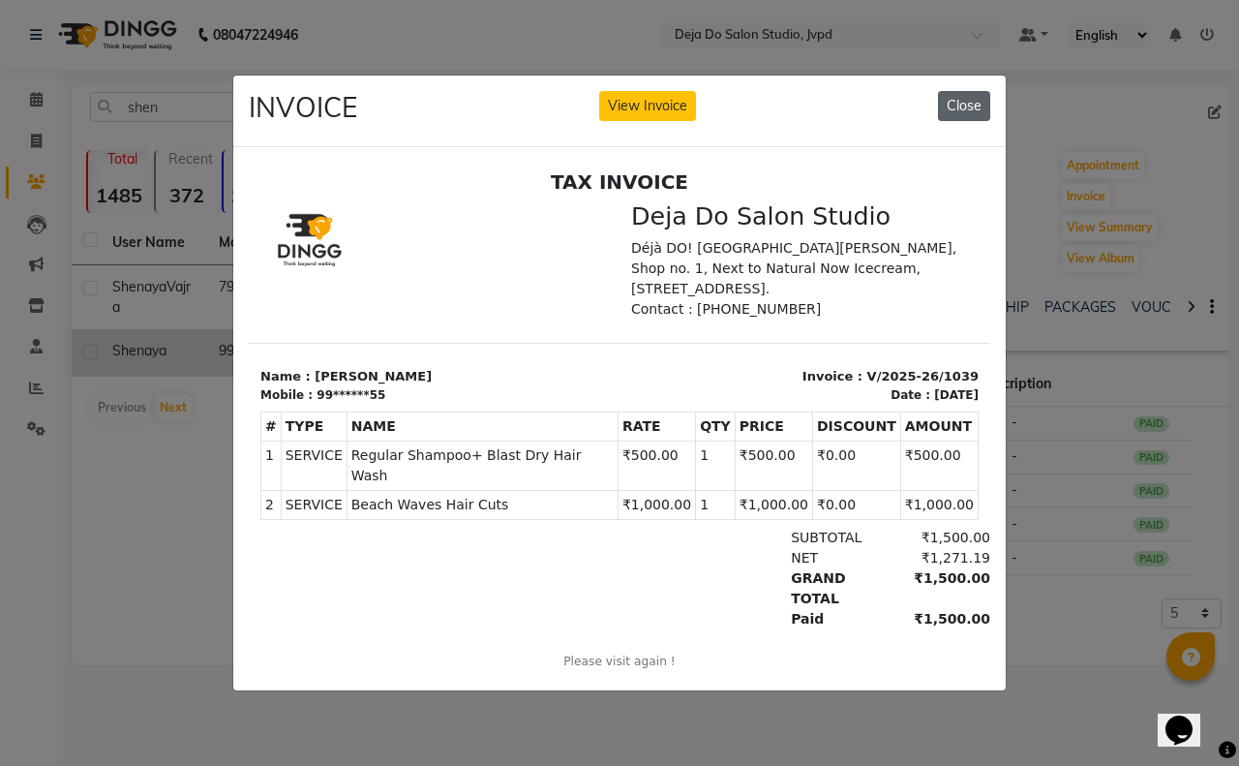
click at [978, 92] on button "Close" at bounding box center [964, 106] width 52 height 30
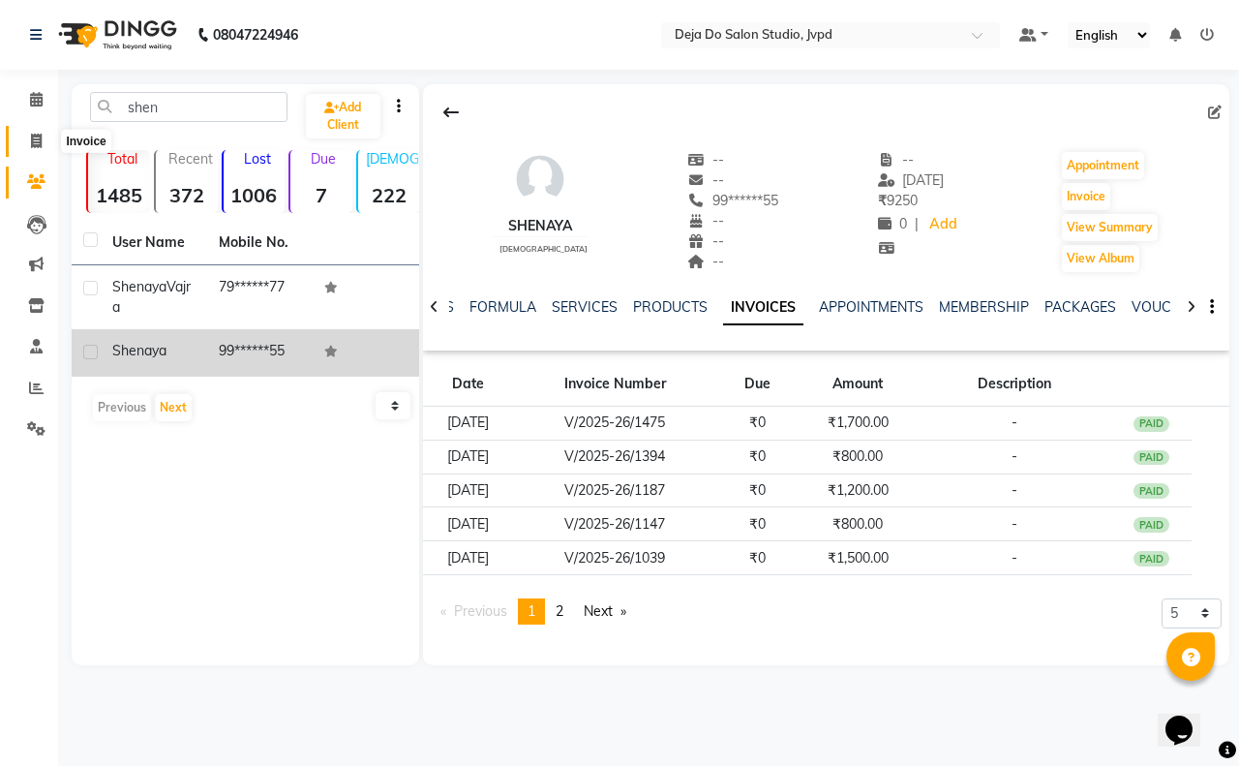
click at [26, 147] on span at bounding box center [36, 142] width 34 height 22
select select "7295"
select select "service"
